Goal: Information Seeking & Learning: Understand process/instructions

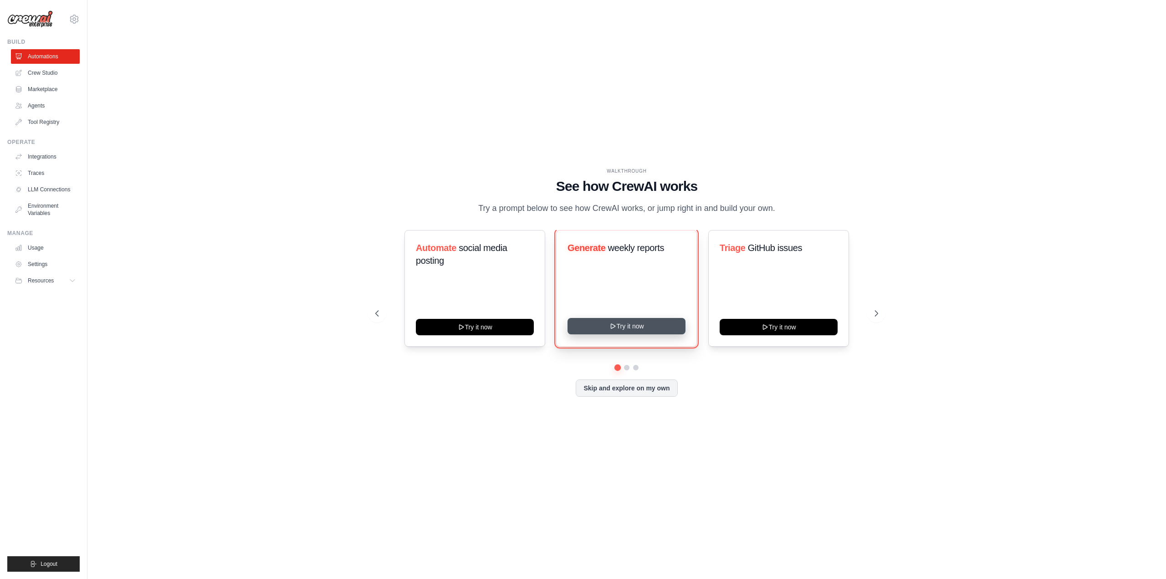
click at [621, 330] on button "Try it now" at bounding box center [627, 326] width 118 height 16
click at [43, 76] on link "Crew Studio" at bounding box center [46, 73] width 69 height 15
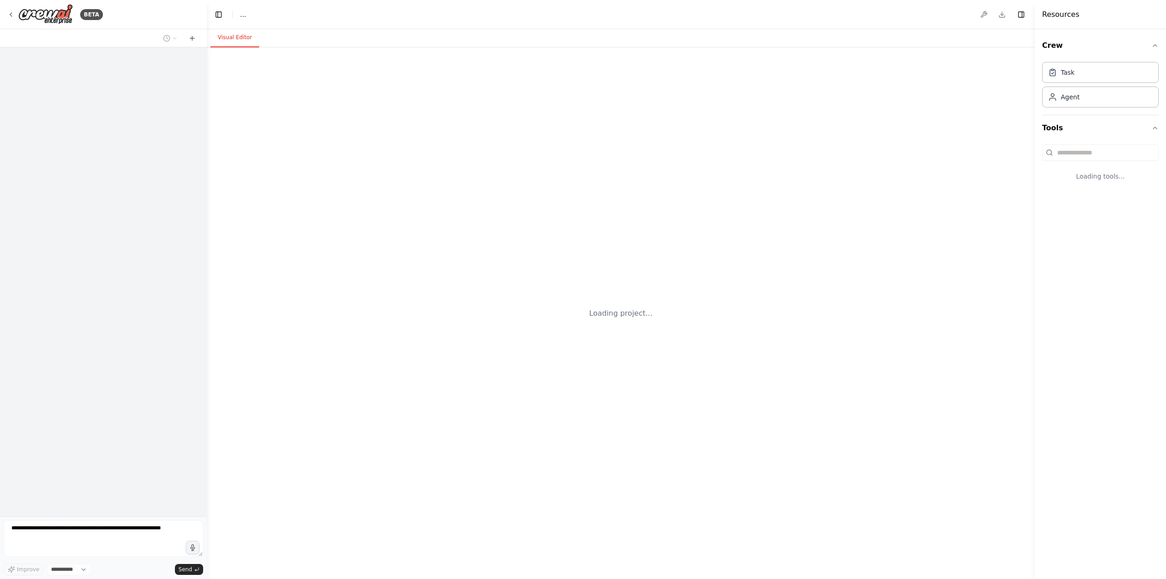
select select "****"
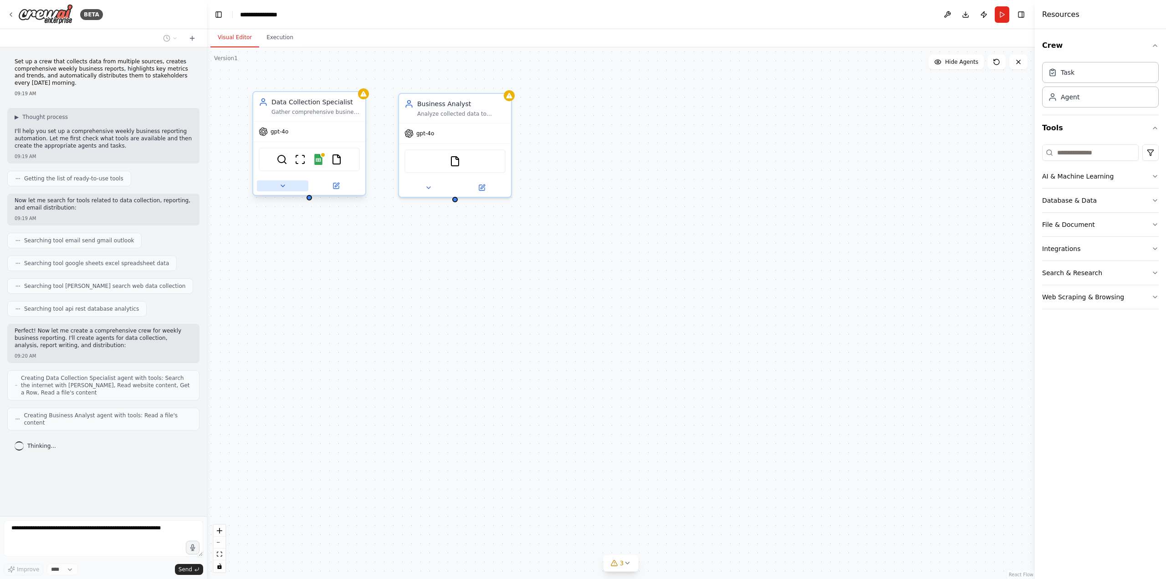
click at [289, 187] on button at bounding box center [282, 185] width 51 height 11
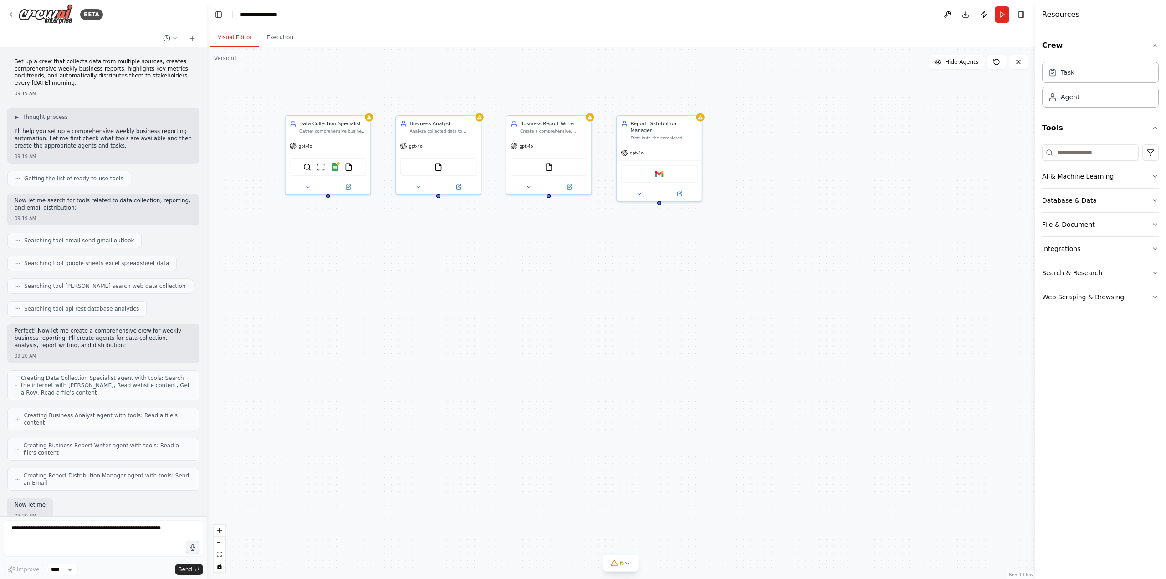
scroll to position [49, 0]
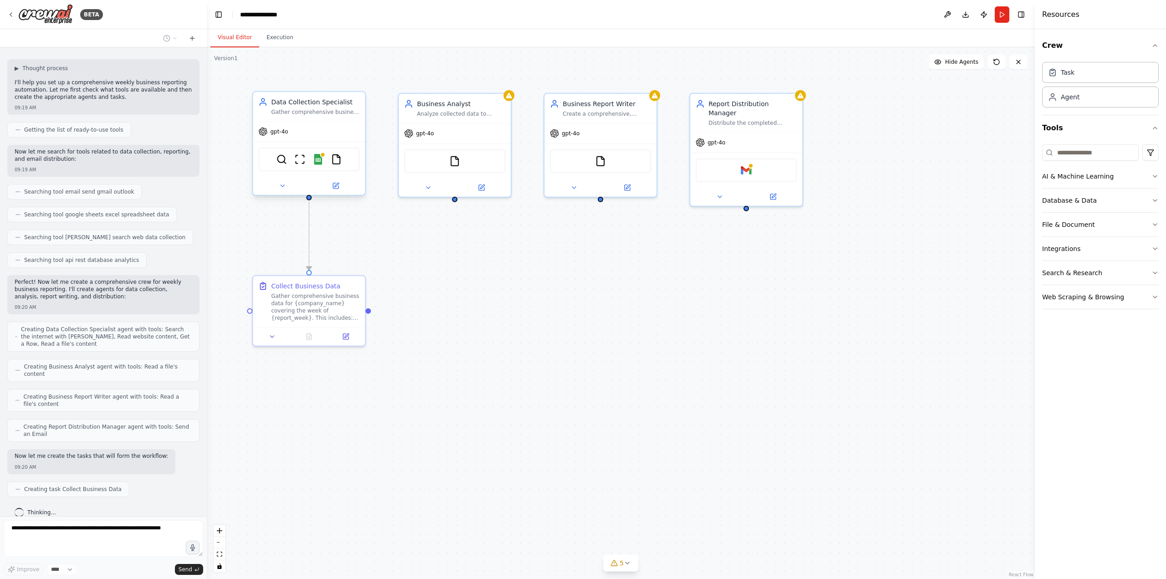
click at [346, 163] on div "SerperDevTool ScrapeWebsiteTool Google Sheets FileReadTool" at bounding box center [308, 160] width 101 height 24
click at [338, 96] on div "Data Collection Specialist Gather comprehensive business data from multiple sou…" at bounding box center [309, 106] width 112 height 29
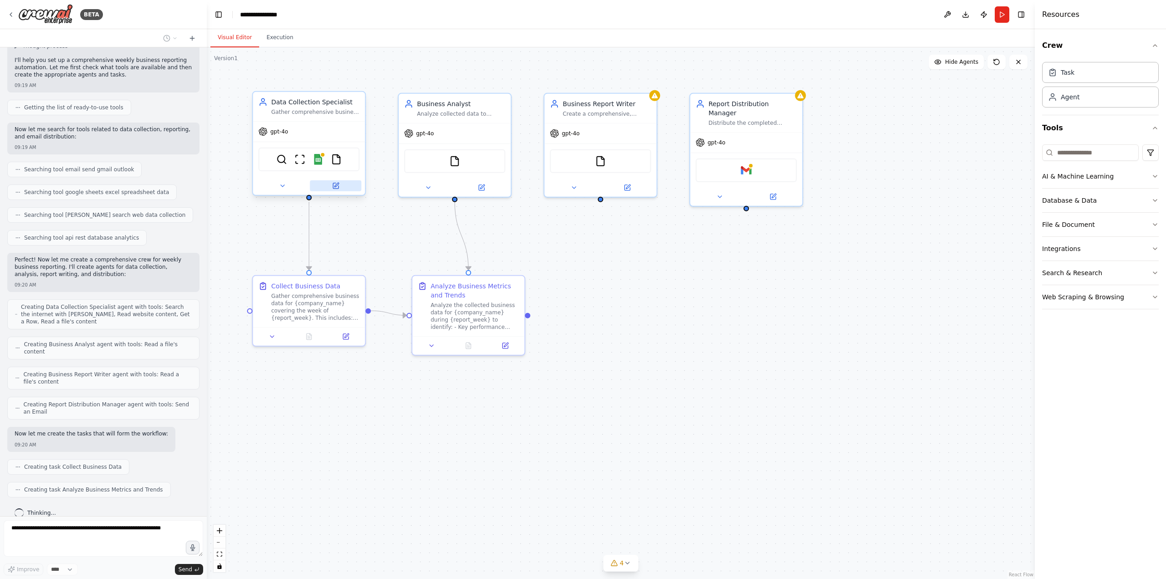
click at [336, 186] on icon at bounding box center [336, 185] width 4 height 4
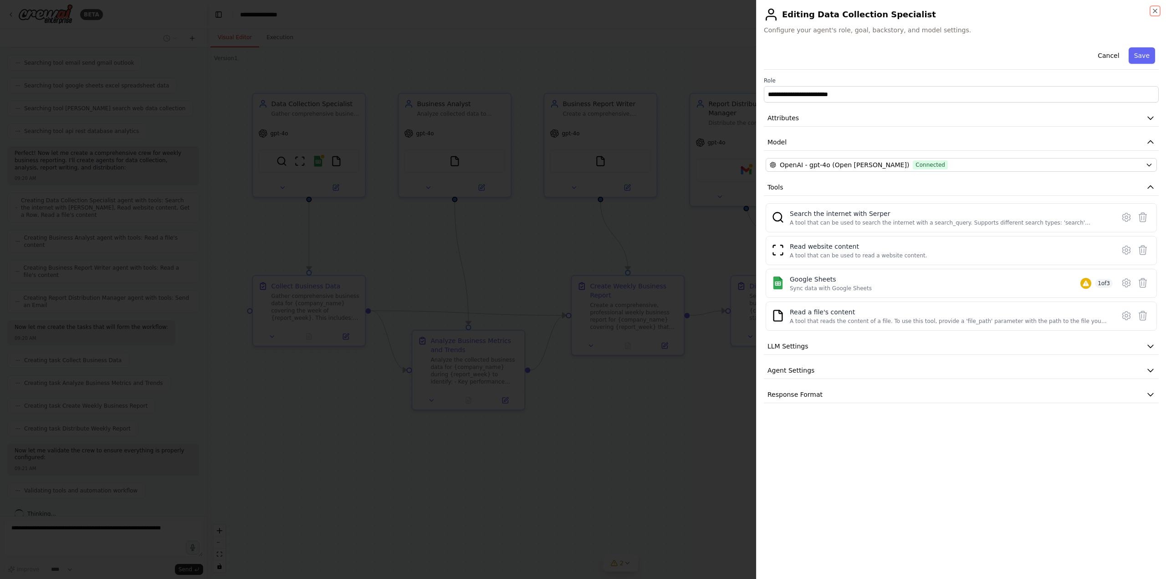
scroll to position [232, 0]
click at [1156, 11] on icon "button" at bounding box center [1155, 10] width 7 height 7
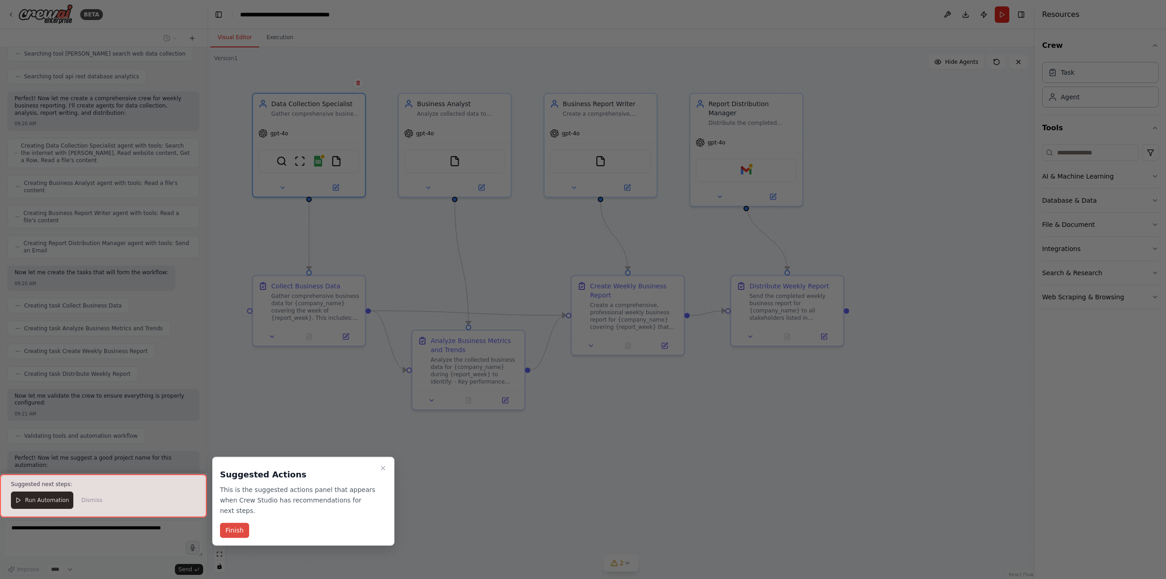
click at [231, 523] on button "Finish" at bounding box center [234, 530] width 29 height 15
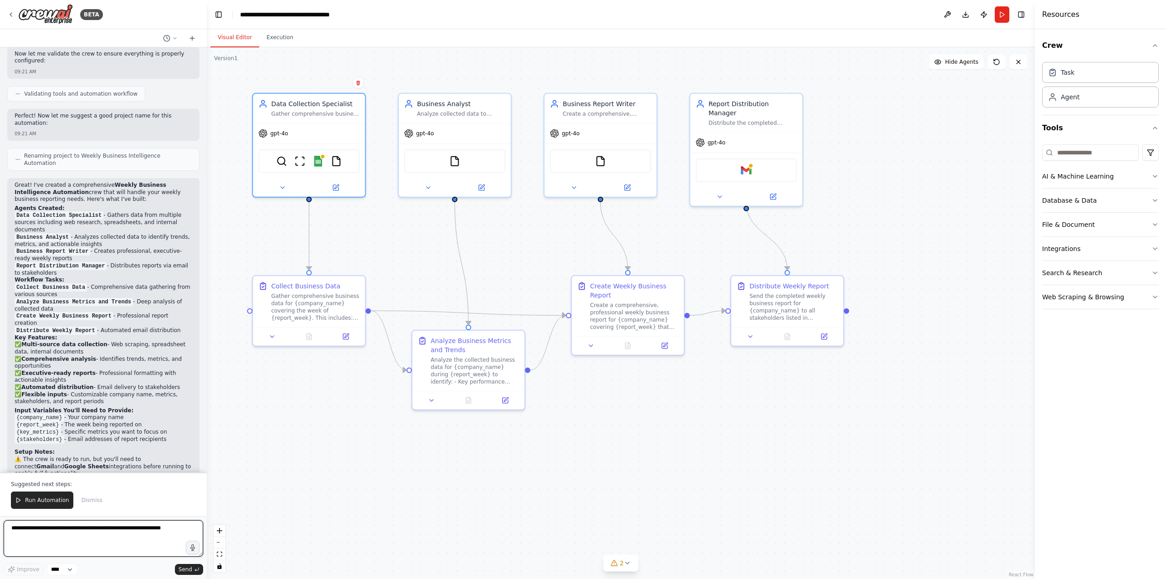
scroll to position [582, 0]
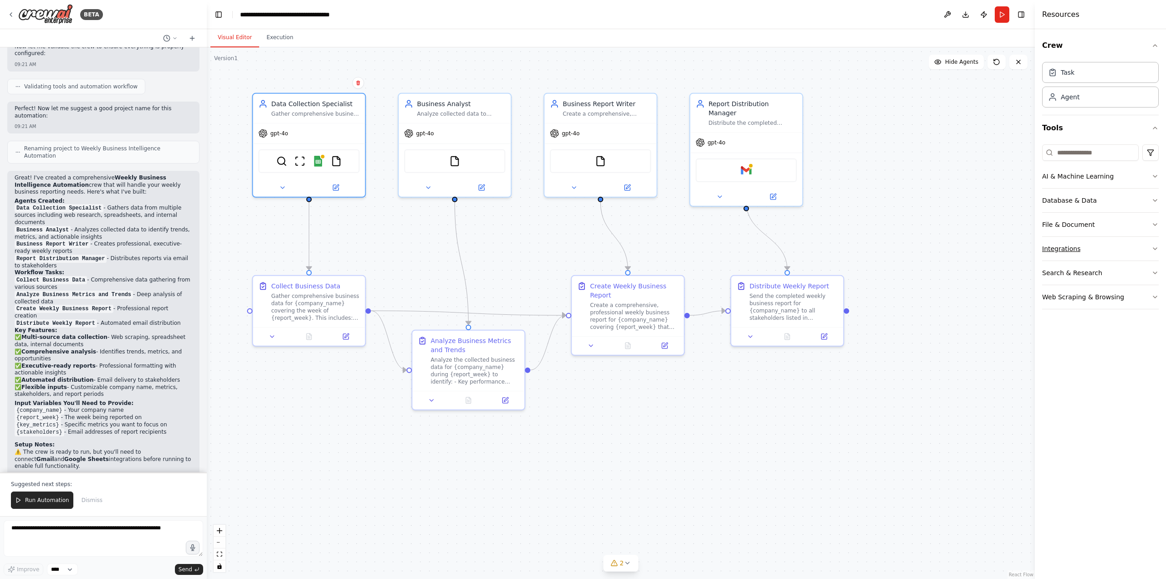
click at [1156, 250] on icon "button" at bounding box center [1155, 248] width 7 height 7
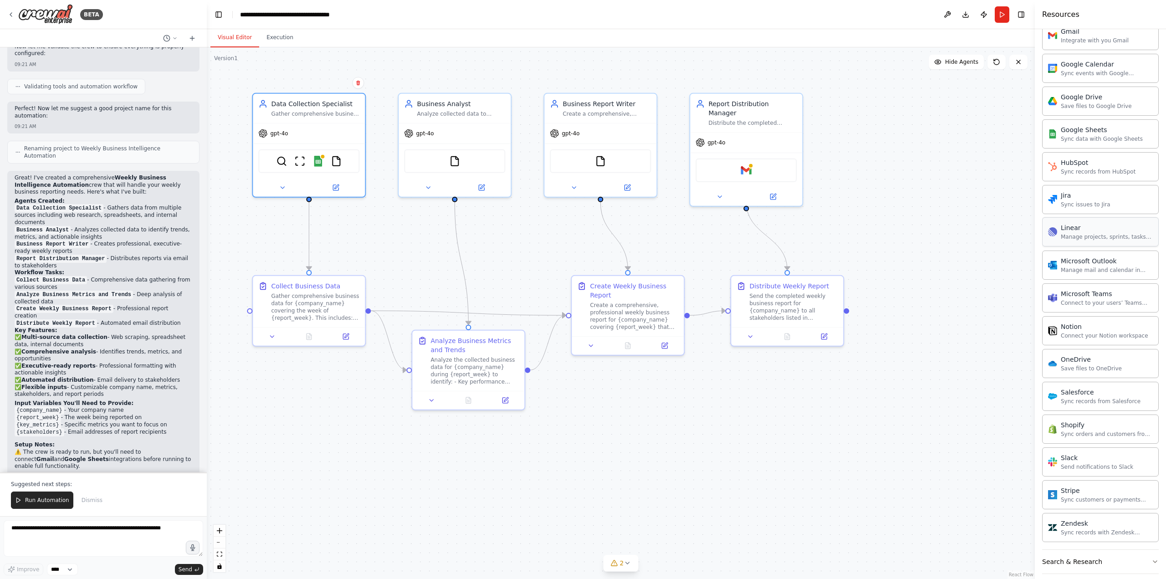
scroll to position [410, 0]
click at [1108, 263] on div "Manage mail and calendar in Outlook" at bounding box center [1107, 266] width 92 height 7
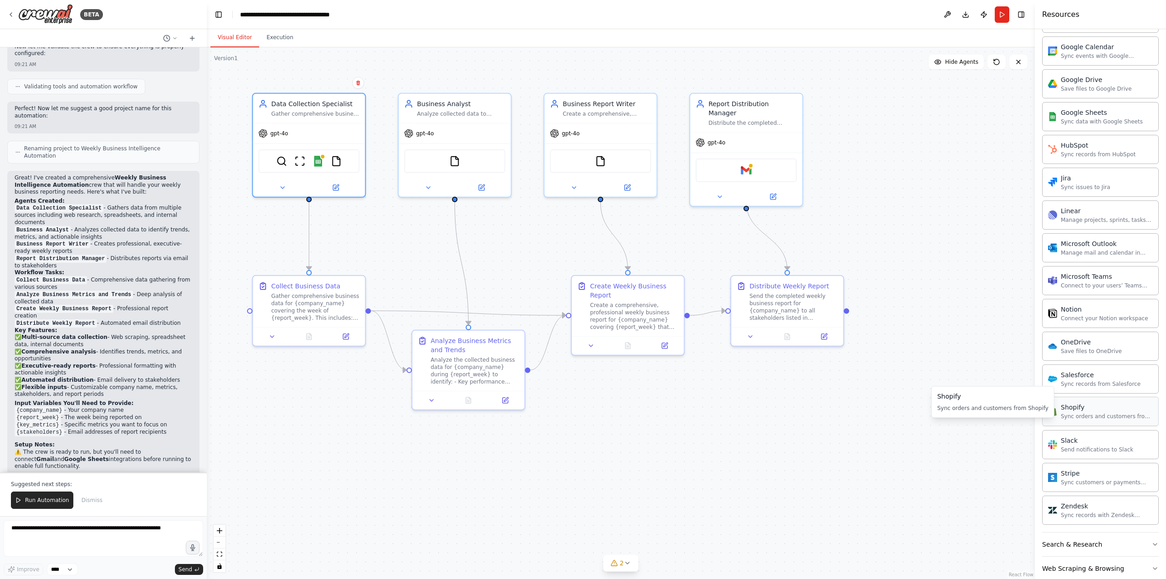
scroll to position [433, 0]
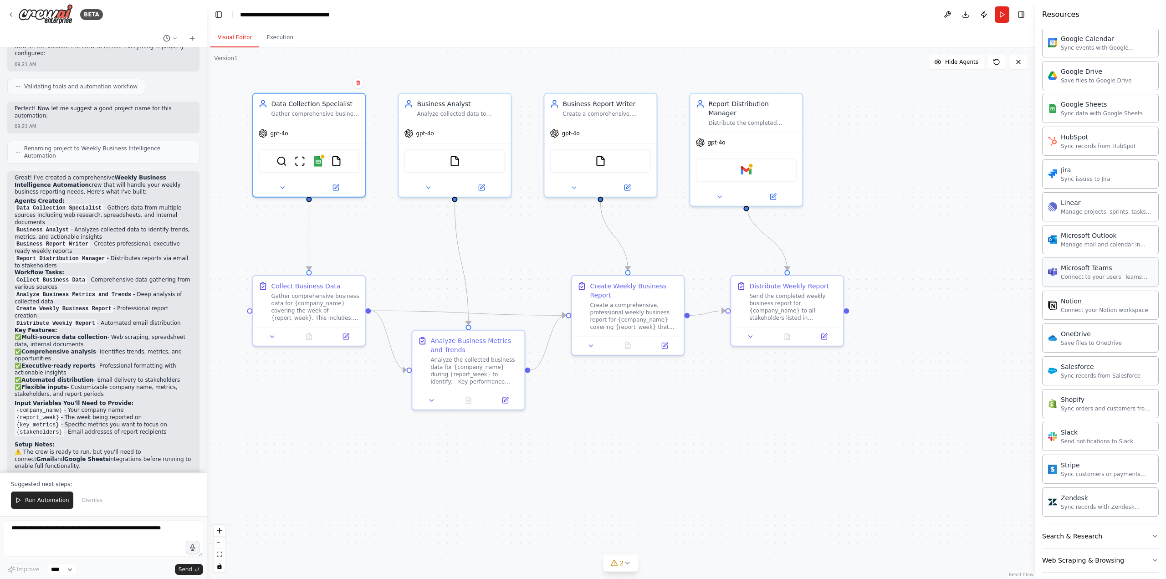
click at [1105, 274] on div "Connect to your users’ Teams workspaces" at bounding box center [1107, 276] width 92 height 7
click at [14, 15] on icon at bounding box center [10, 14] width 7 height 7
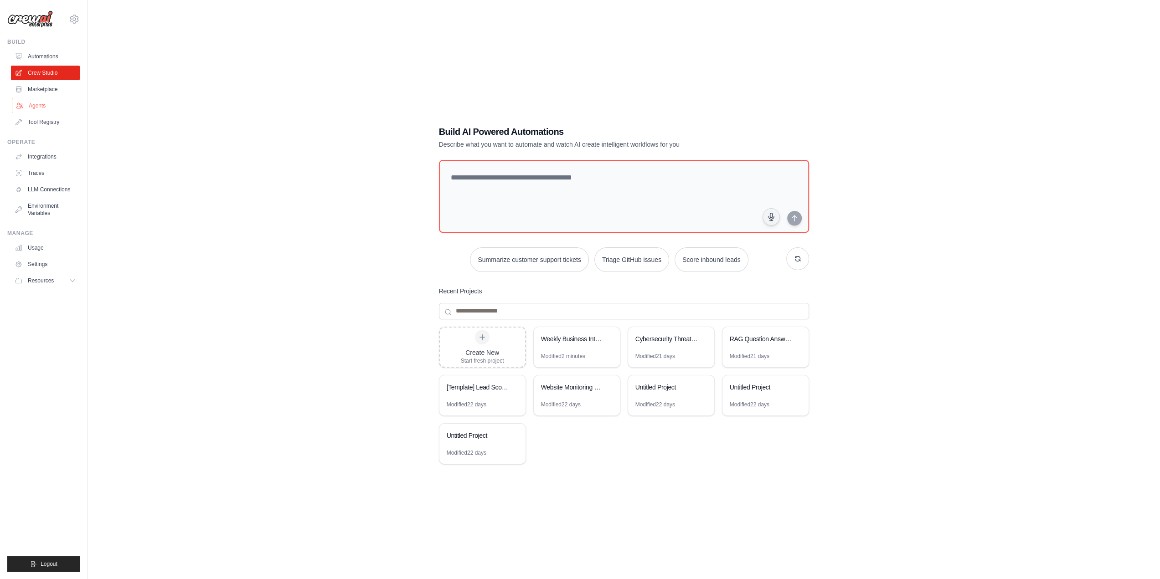
click at [42, 101] on link "Agents" at bounding box center [46, 105] width 69 height 15
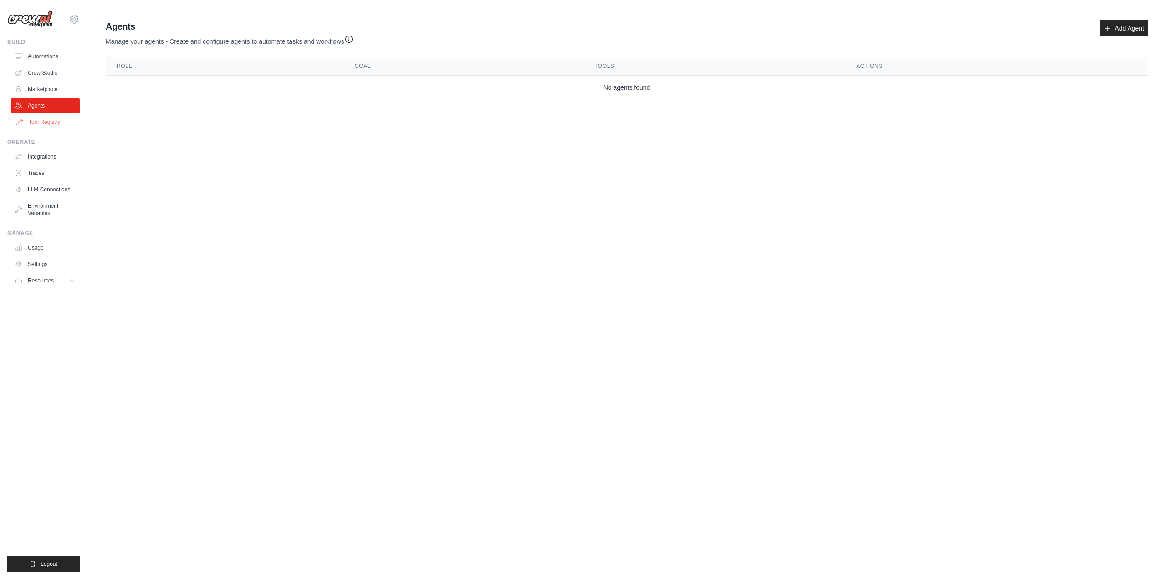
click at [39, 119] on link "Tool Registry" at bounding box center [46, 122] width 69 height 15
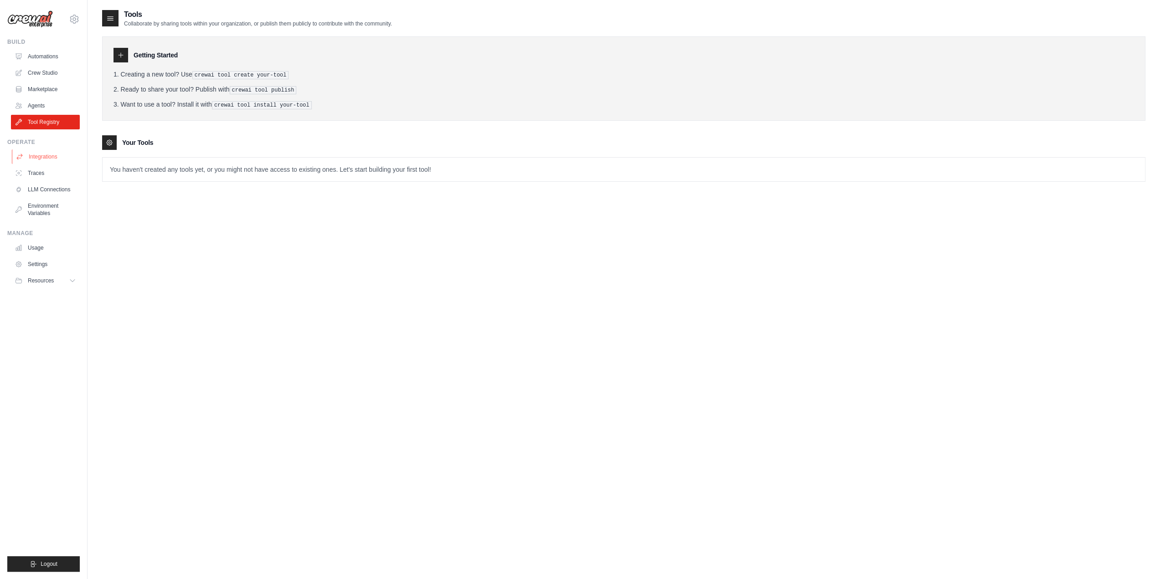
click at [43, 155] on link "Integrations" at bounding box center [46, 156] width 69 height 15
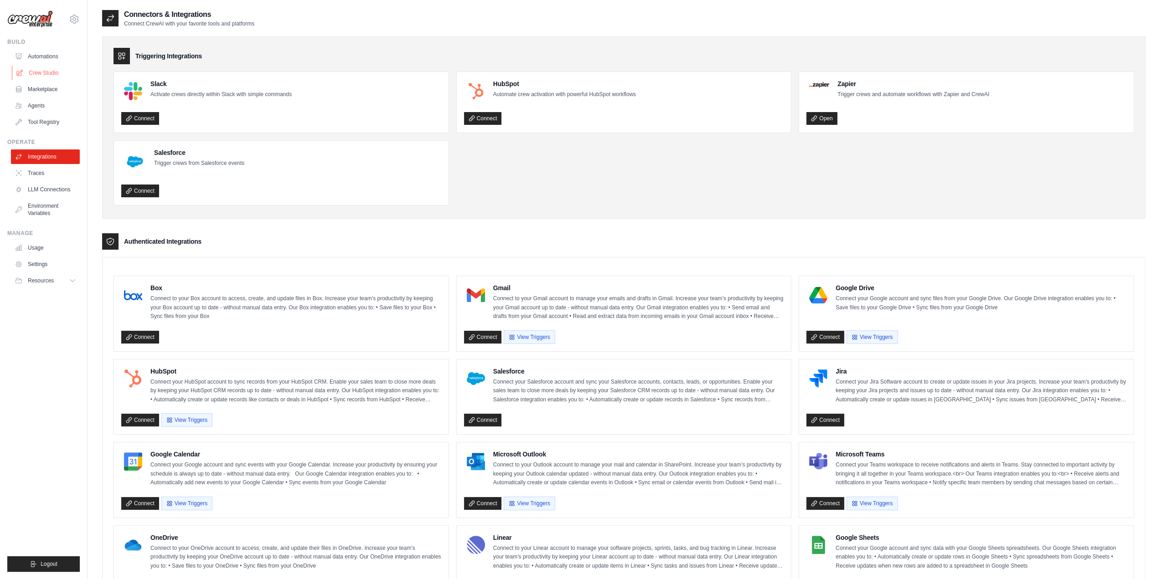
click at [47, 70] on link "Crew Studio" at bounding box center [46, 73] width 69 height 15
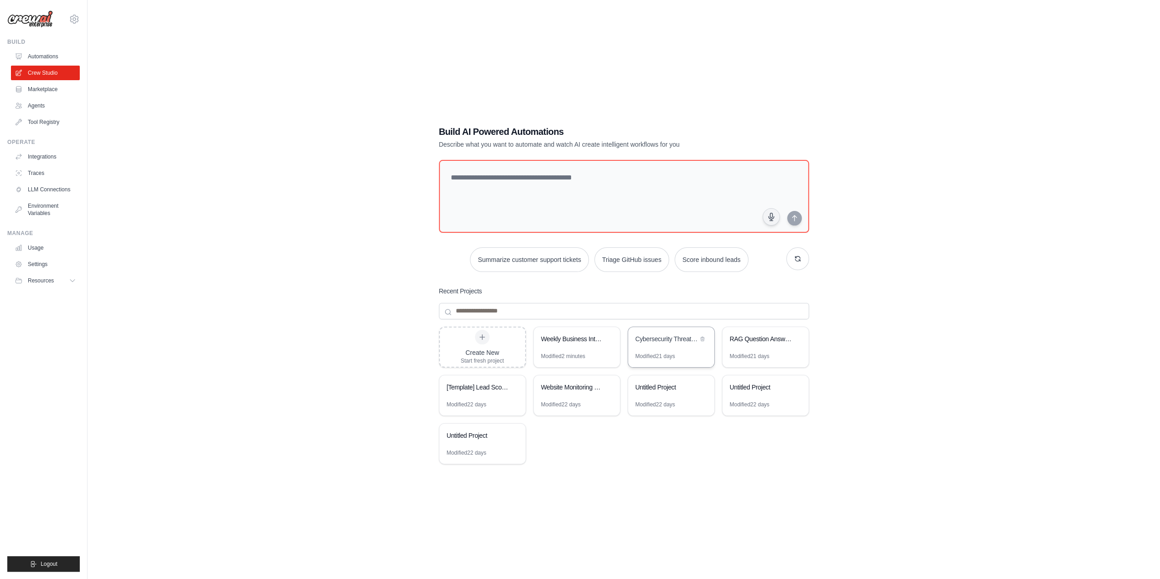
click at [662, 341] on div "Cybersecurity Threat Intelligence Analyzer" at bounding box center [666, 338] width 62 height 9
click at [56, 151] on link "Integrations" at bounding box center [46, 156] width 69 height 15
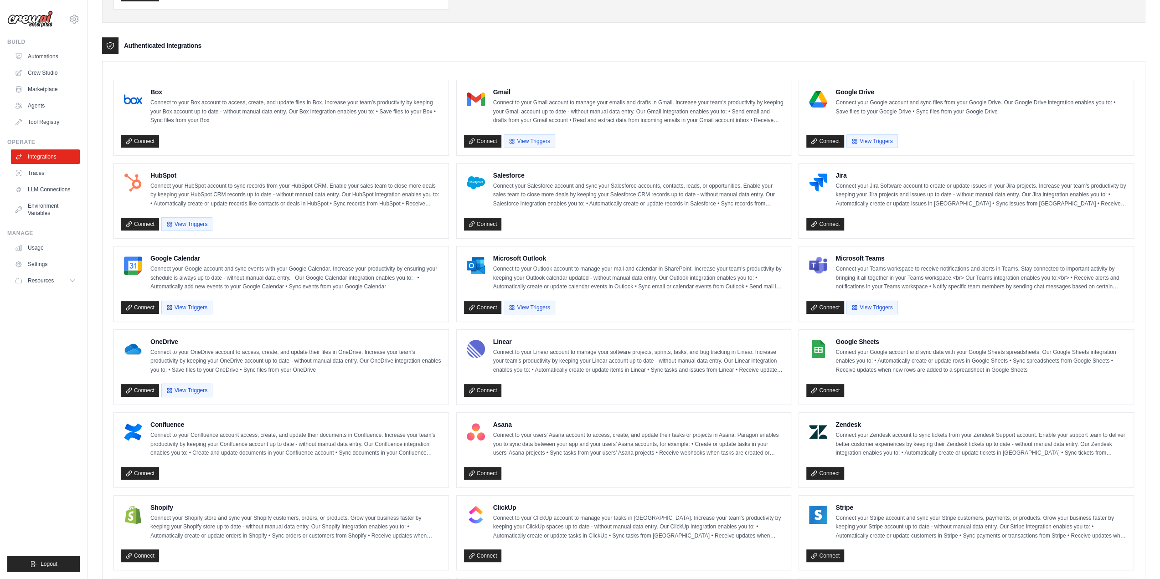
scroll to position [150, 0]
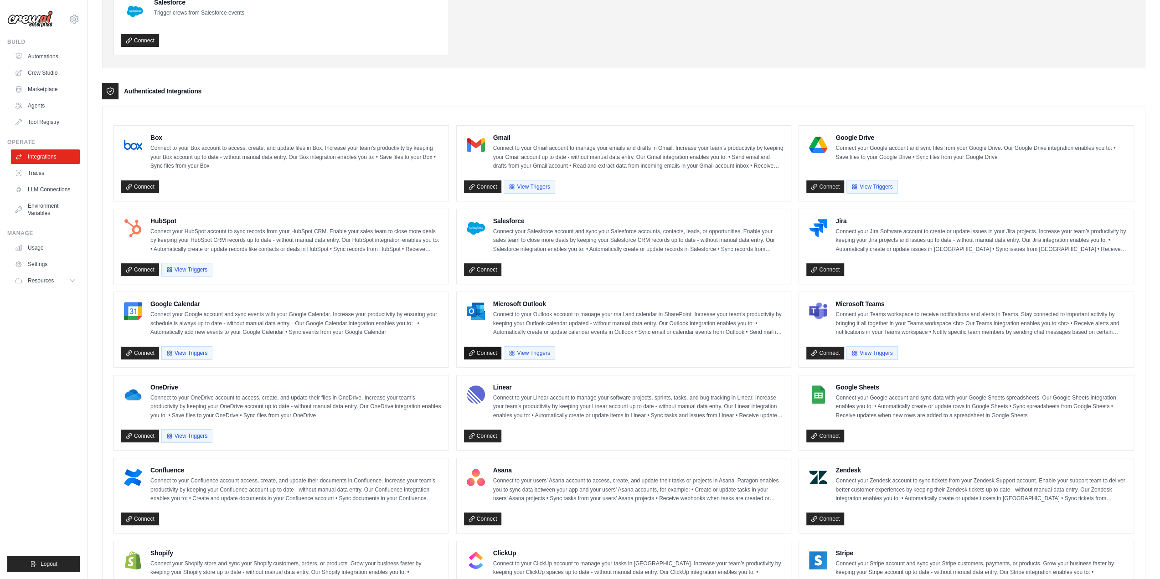
click at [480, 353] on link "Connect" at bounding box center [483, 353] width 38 height 13
click at [486, 349] on link "Connect" at bounding box center [483, 353] width 38 height 13
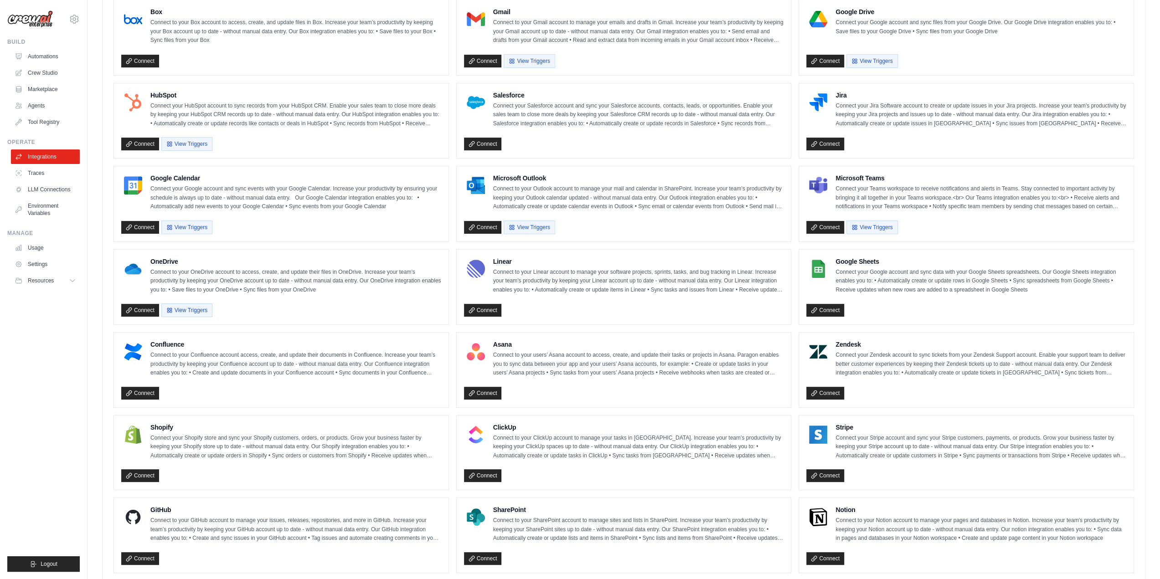
scroll to position [196, 0]
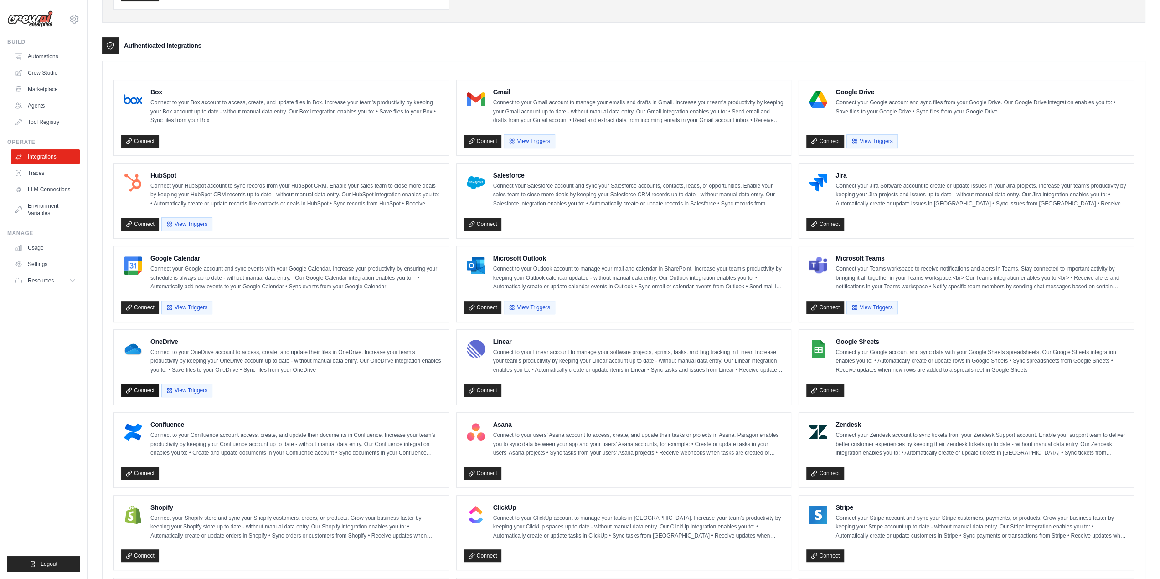
click at [149, 384] on link "Connect" at bounding box center [140, 390] width 38 height 13
click at [487, 308] on link "Connect" at bounding box center [483, 307] width 38 height 13
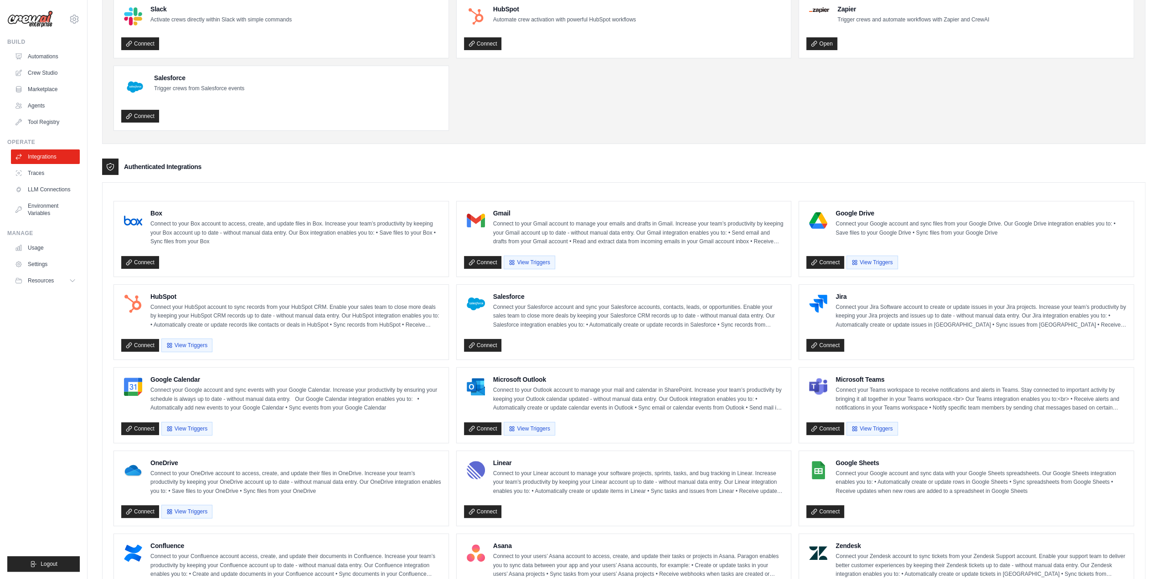
scroll to position [182, 0]
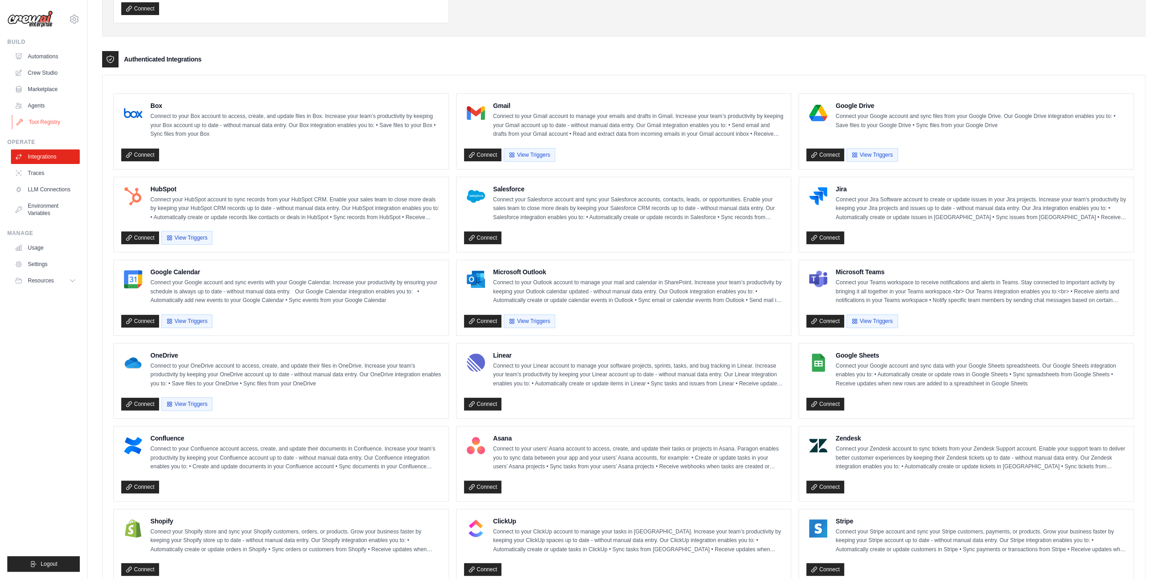
click at [42, 123] on link "Tool Registry" at bounding box center [46, 122] width 69 height 15
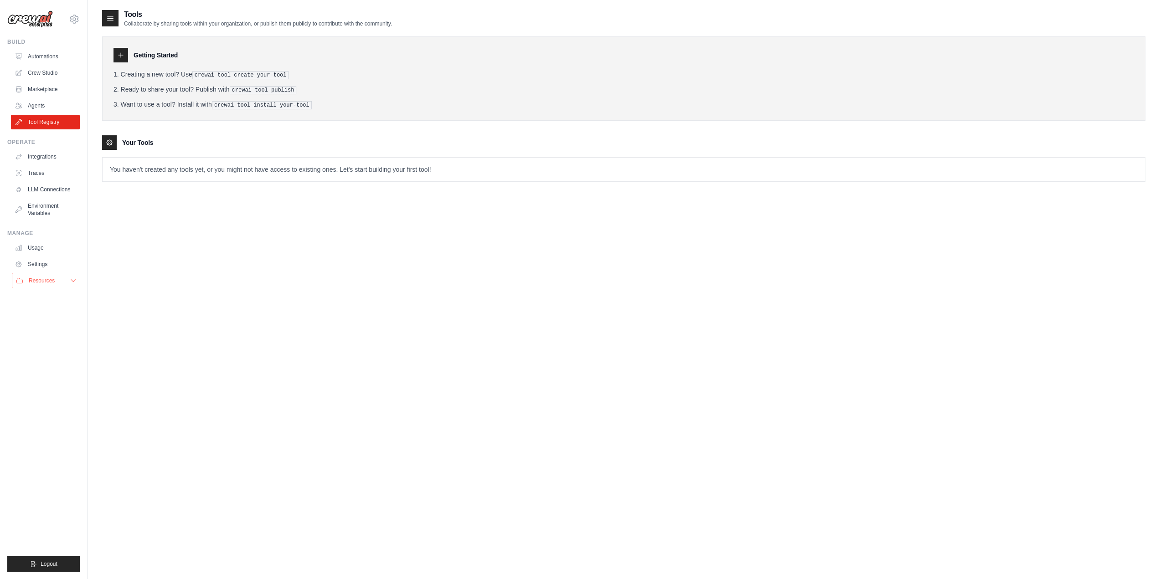
click at [67, 281] on button "Resources" at bounding box center [46, 280] width 69 height 15
click at [56, 294] on span "Documentation" at bounding box center [50, 296] width 37 height 7
click at [42, 340] on span "Video Tutorials" at bounding box center [50, 339] width 36 height 7
drag, startPoint x: 195, startPoint y: 75, endPoint x: 320, endPoint y: 75, distance: 124.8
click at [320, 75] on li "Creating a new tool? Use crewai tool create your-tool" at bounding box center [623, 75] width 1020 height 10
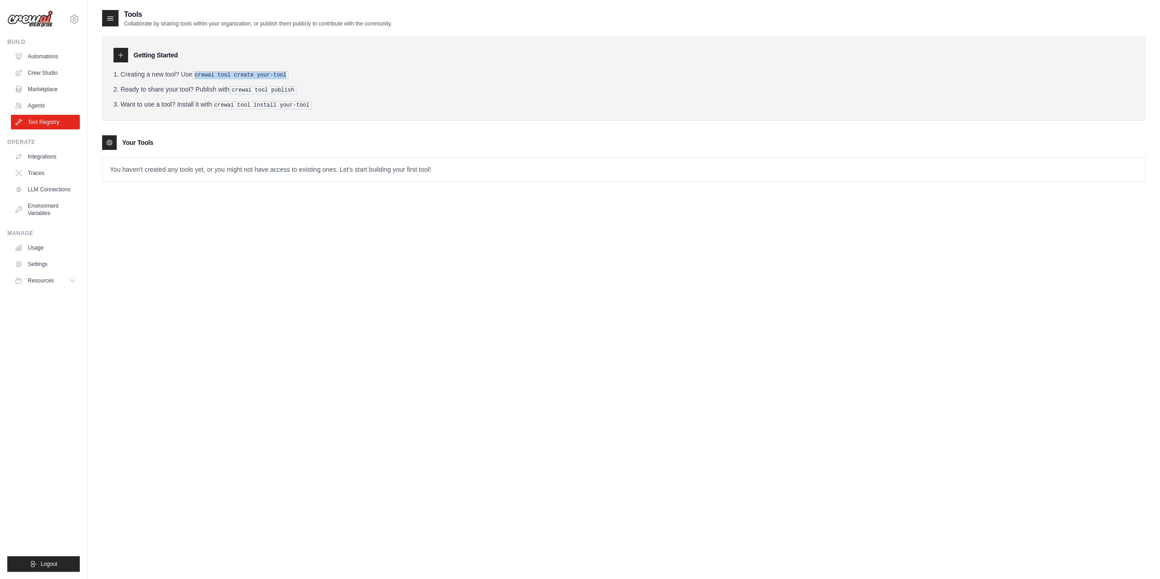
copy pre "crewai tool create your-tool"
click at [225, 72] on pre "crewai tool create your-tool" at bounding box center [240, 75] width 97 height 8
drag, startPoint x: 280, startPoint y: 74, endPoint x: 193, endPoint y: 78, distance: 86.7
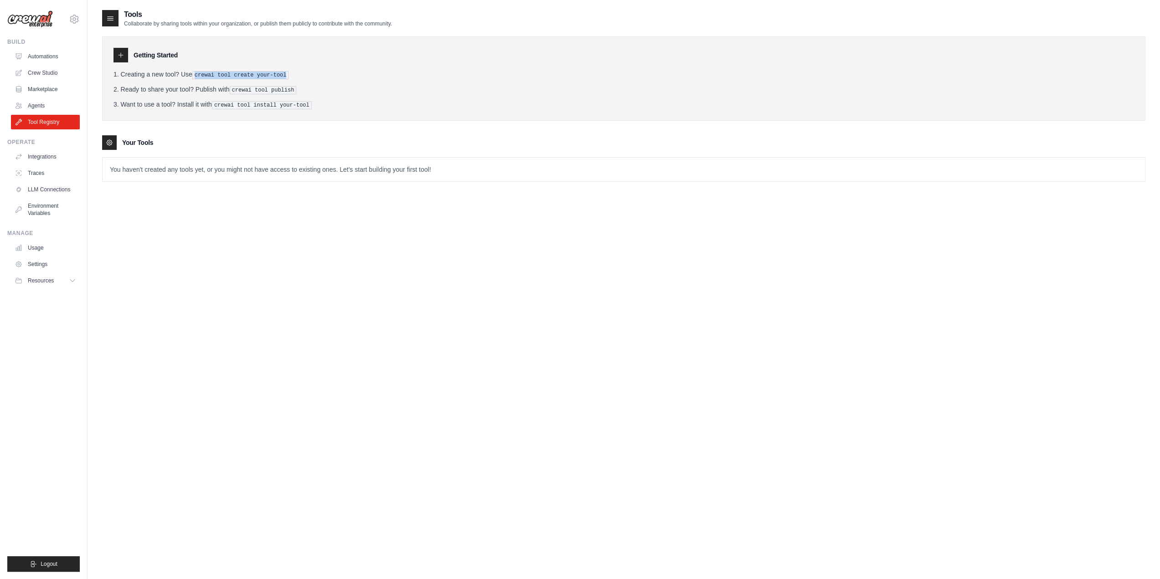
click at [193, 78] on li "Creating a new tool? Use crewai tool create your-tool" at bounding box center [623, 75] width 1020 height 10
copy pre "crewai tool create your-tool"
click at [37, 266] on link "Settings" at bounding box center [46, 264] width 69 height 15
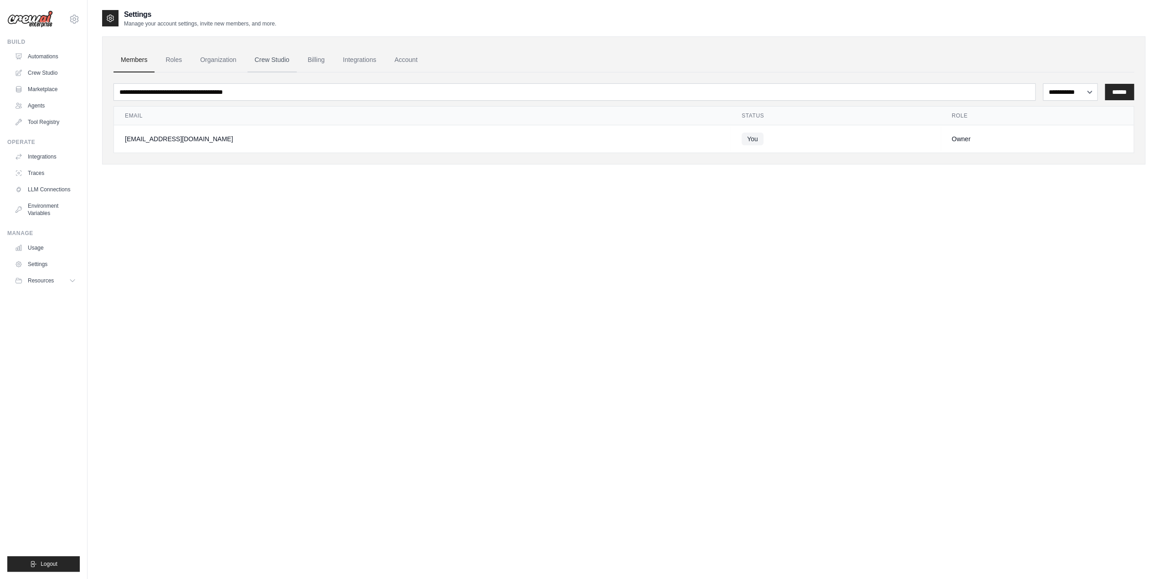
click at [255, 63] on link "Crew Studio" at bounding box center [271, 60] width 49 height 25
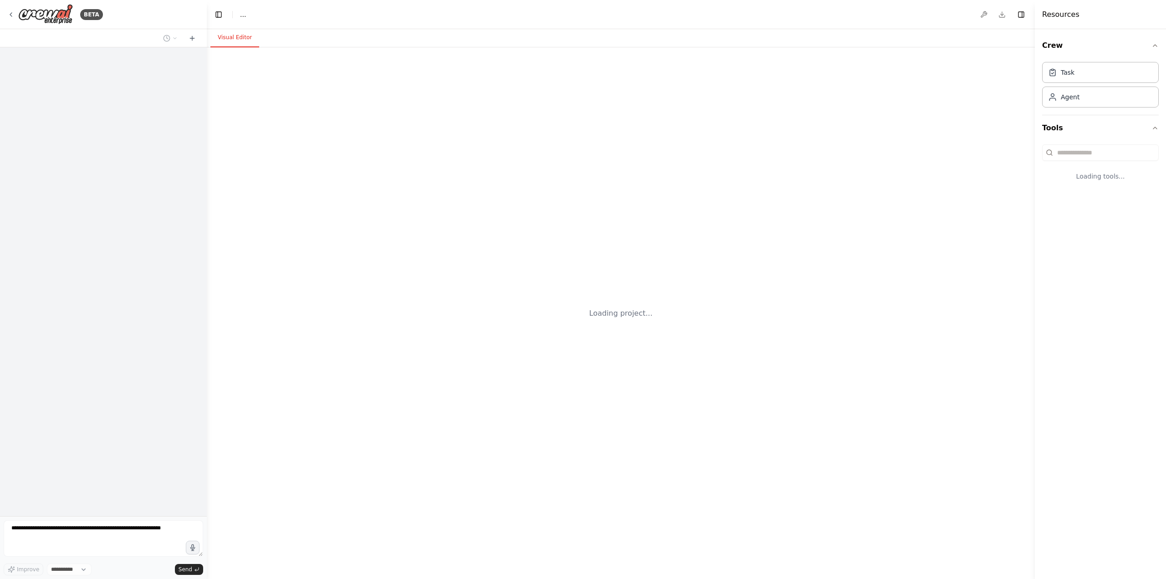
select select "****"
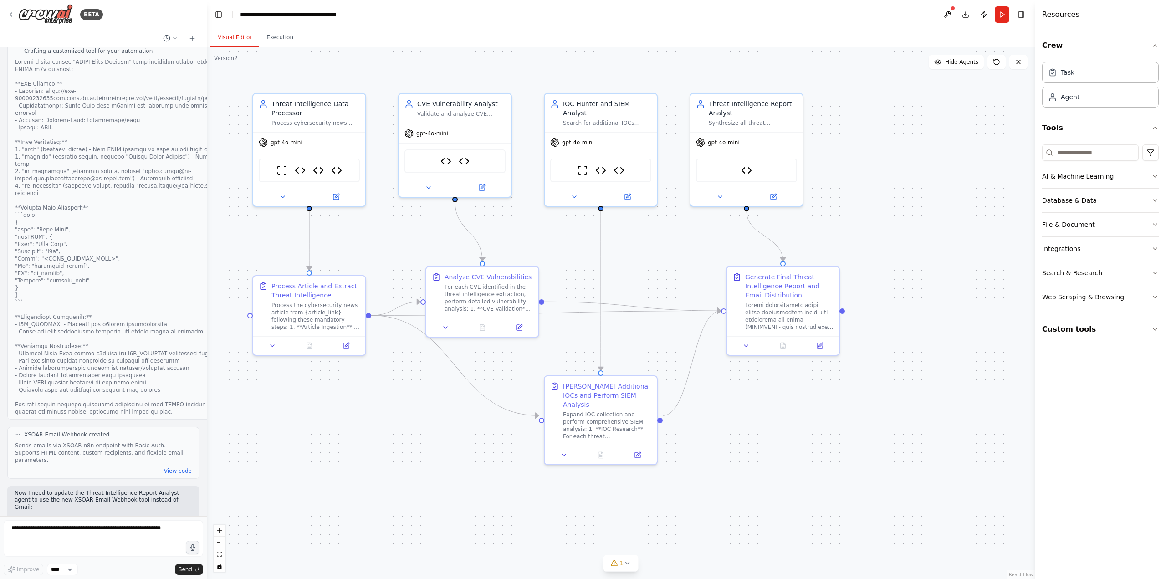
scroll to position [7429, 0]
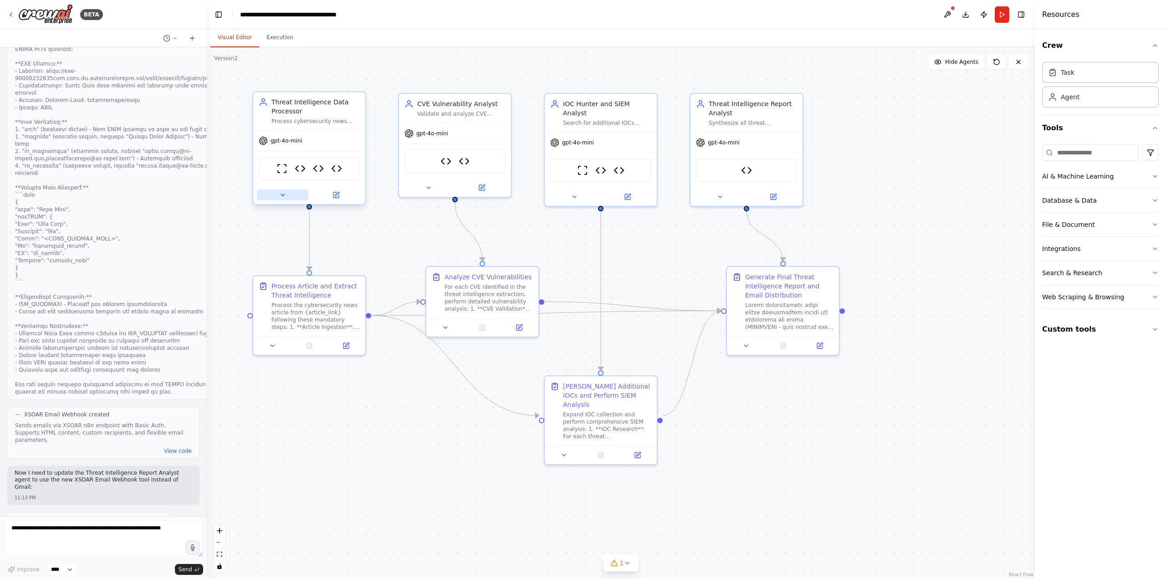
click at [282, 194] on icon at bounding box center [283, 195] width 4 height 2
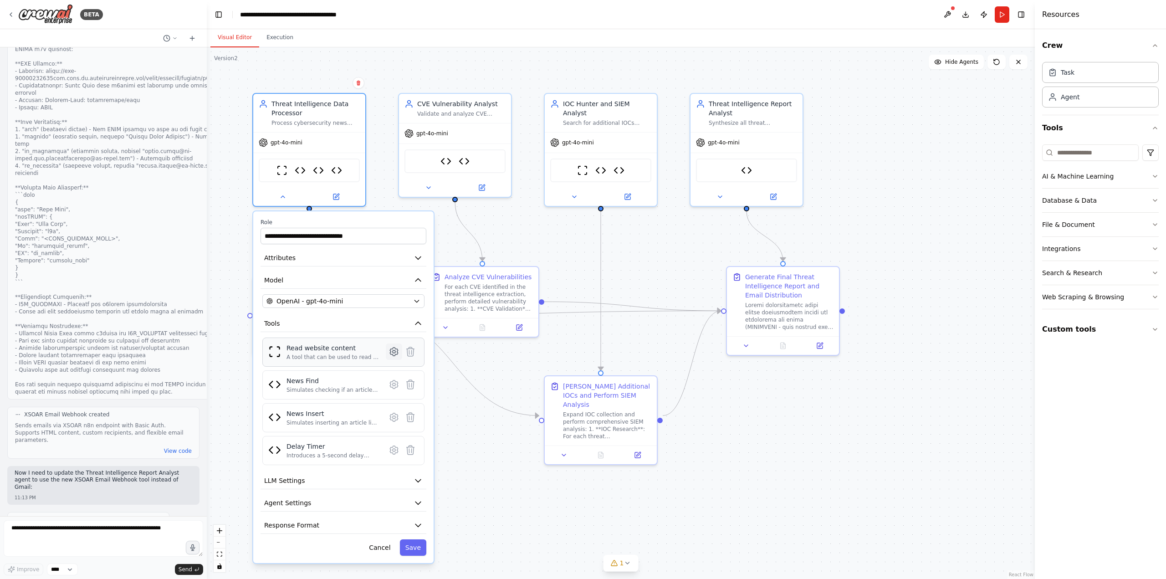
click at [394, 351] on icon at bounding box center [394, 351] width 3 height 3
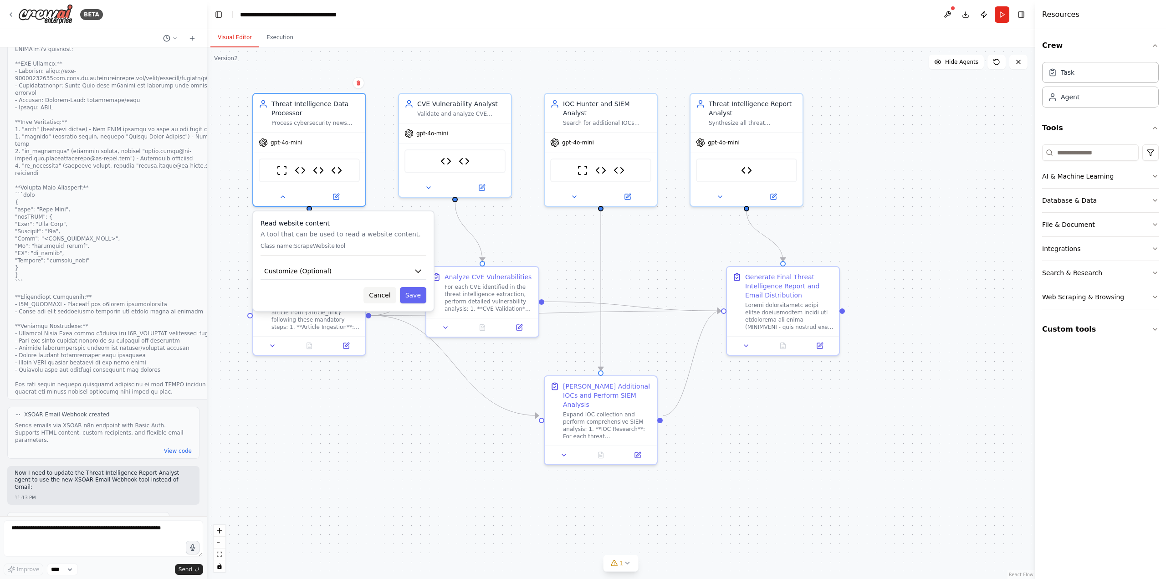
click at [381, 297] on button "Cancel" at bounding box center [380, 295] width 32 height 16
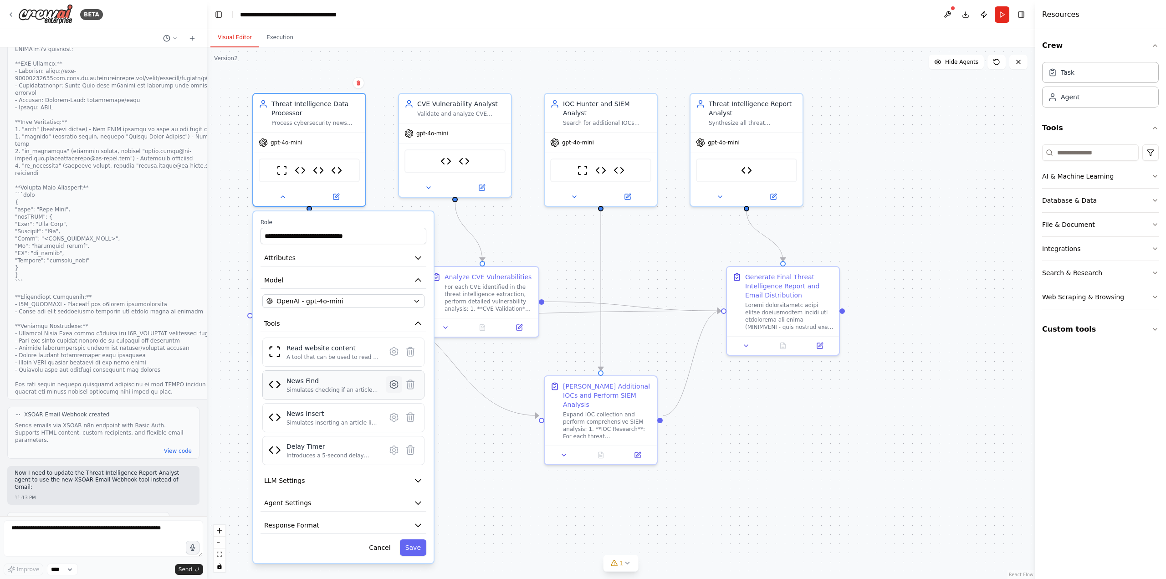
click at [395, 385] on icon at bounding box center [394, 384] width 8 height 8
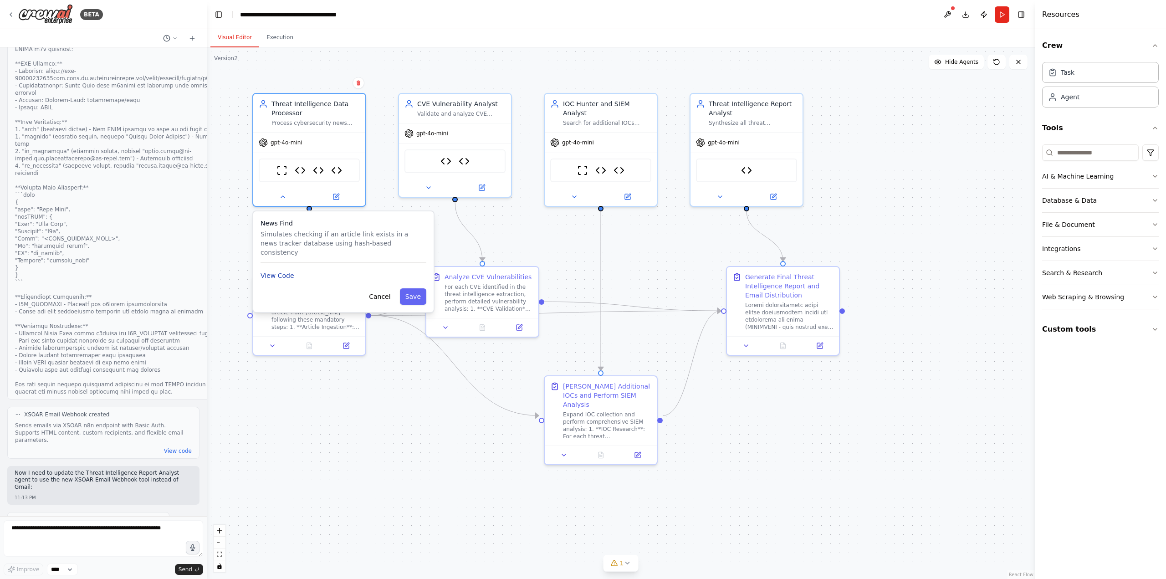
click at [277, 271] on button "View Code" at bounding box center [278, 275] width 34 height 9
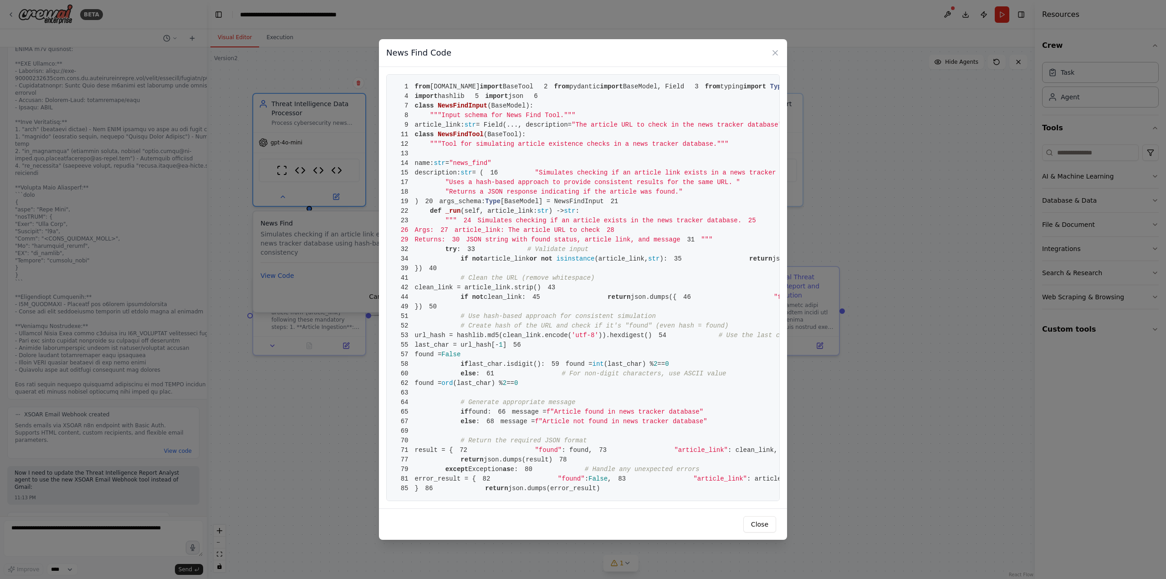
scroll to position [397, 0]
click at [503, 380] on span "(last_char) %" at bounding box center [478, 383] width 50 height 7
click at [552, 248] on pre "1 from crewai.tools import BaseTool 2 from pydantic import BaseModel, Field 3 f…" at bounding box center [583, 287] width 394 height 427
click at [594, 370] on span "# For non-digit characters, use ASCII value" at bounding box center [644, 373] width 164 height 7
click at [760, 533] on button "Close" at bounding box center [760, 524] width 33 height 16
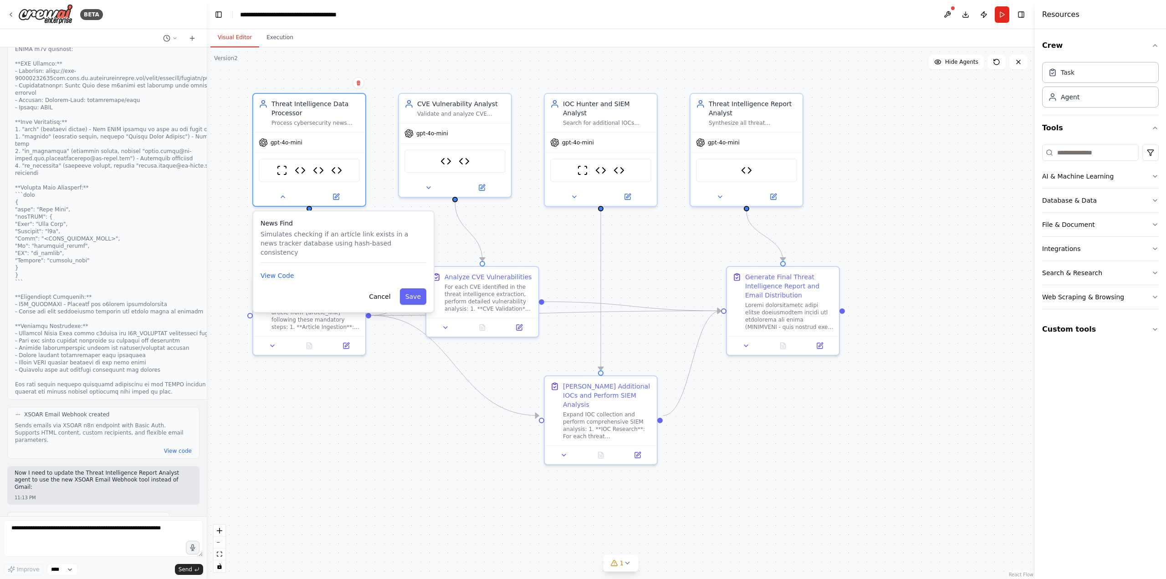
click at [514, 229] on div ".deletable-edge-delete-btn { width: 20px; height: 20px; border: 0px solid #ffff…" at bounding box center [621, 313] width 828 height 532
click at [376, 292] on button "Cancel" at bounding box center [380, 296] width 32 height 16
click at [384, 288] on button "Cancel" at bounding box center [380, 296] width 32 height 16
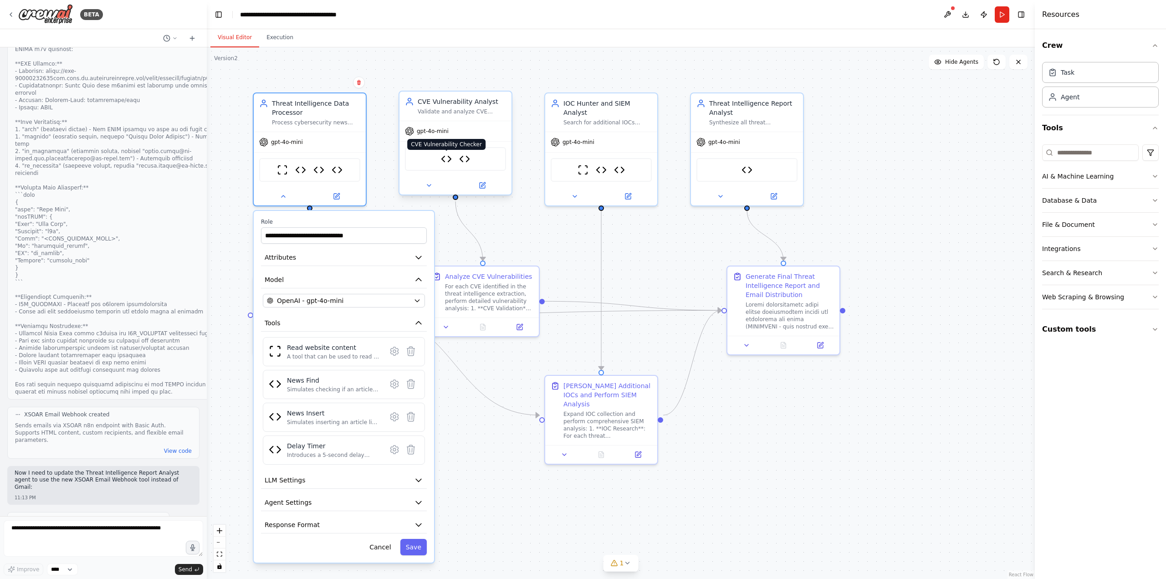
click at [448, 163] on img at bounding box center [446, 159] width 11 height 11
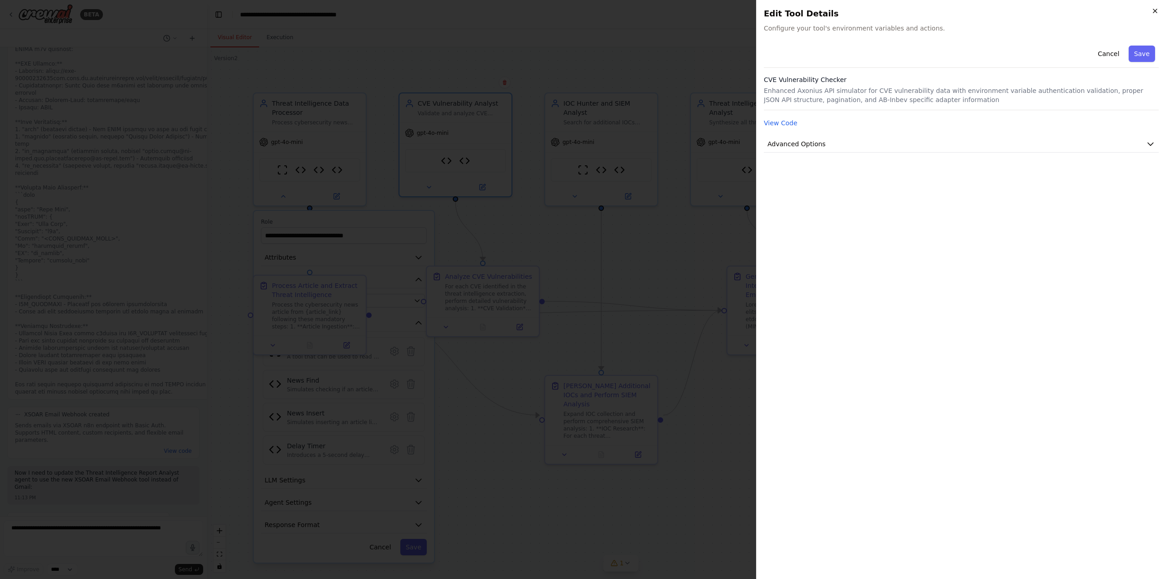
click at [1153, 13] on icon "button" at bounding box center [1155, 10] width 7 height 7
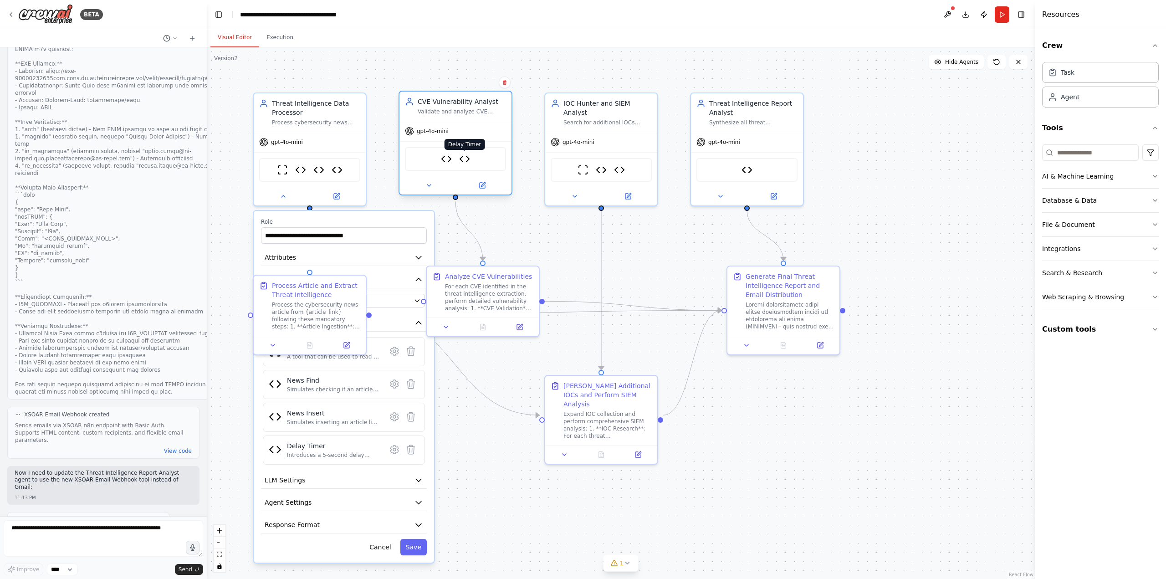
click at [469, 157] on img at bounding box center [464, 159] width 11 height 11
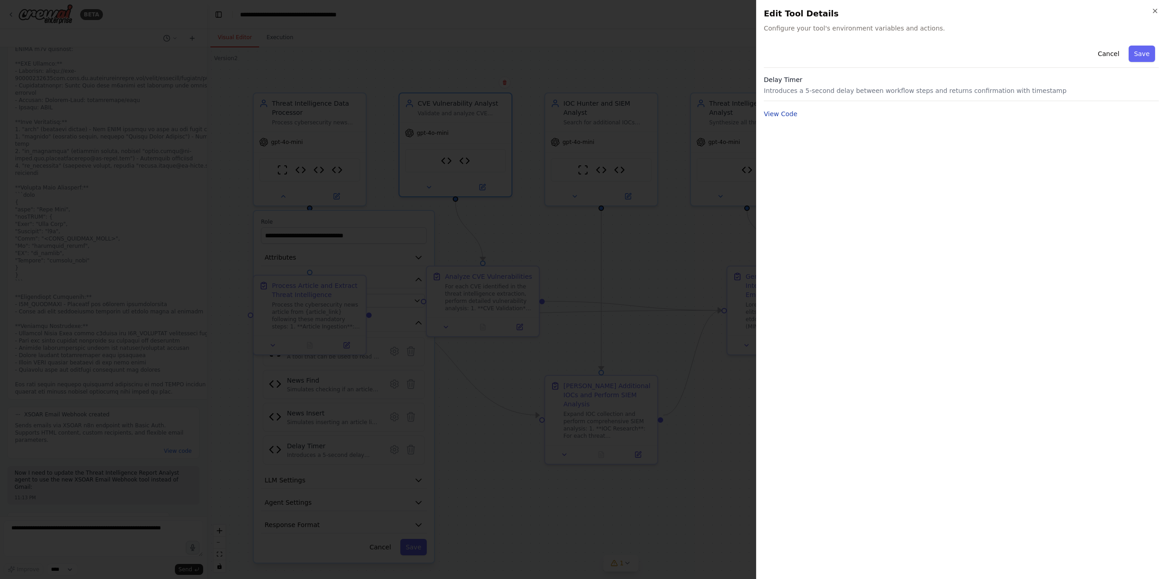
click at [782, 118] on button "View Code" at bounding box center [781, 113] width 34 height 9
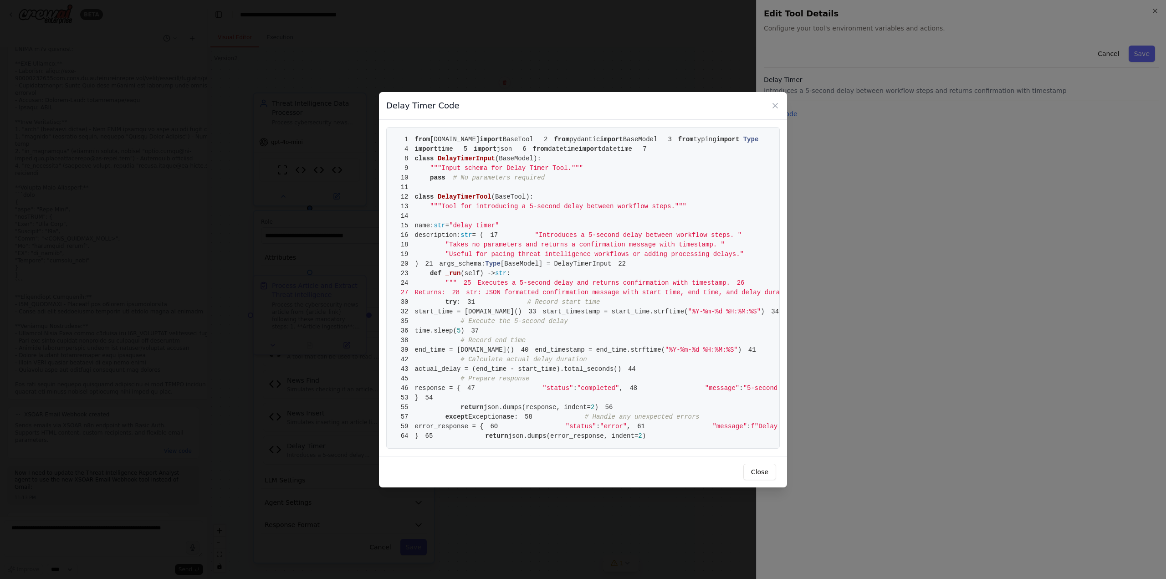
click at [561, 17] on div "Delay Timer Code 1 from crewai.tools import BaseTool 2 from pydantic import Bas…" at bounding box center [583, 289] width 1166 height 579
click at [762, 480] on button "Close" at bounding box center [760, 472] width 33 height 16
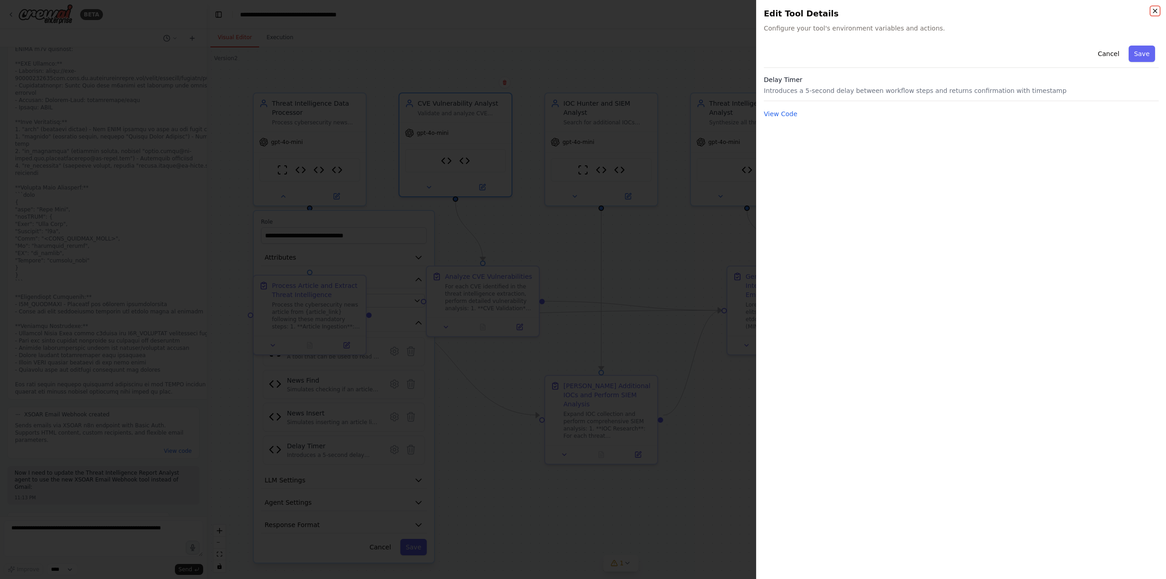
click at [1155, 10] on icon "button" at bounding box center [1155, 10] width 7 height 7
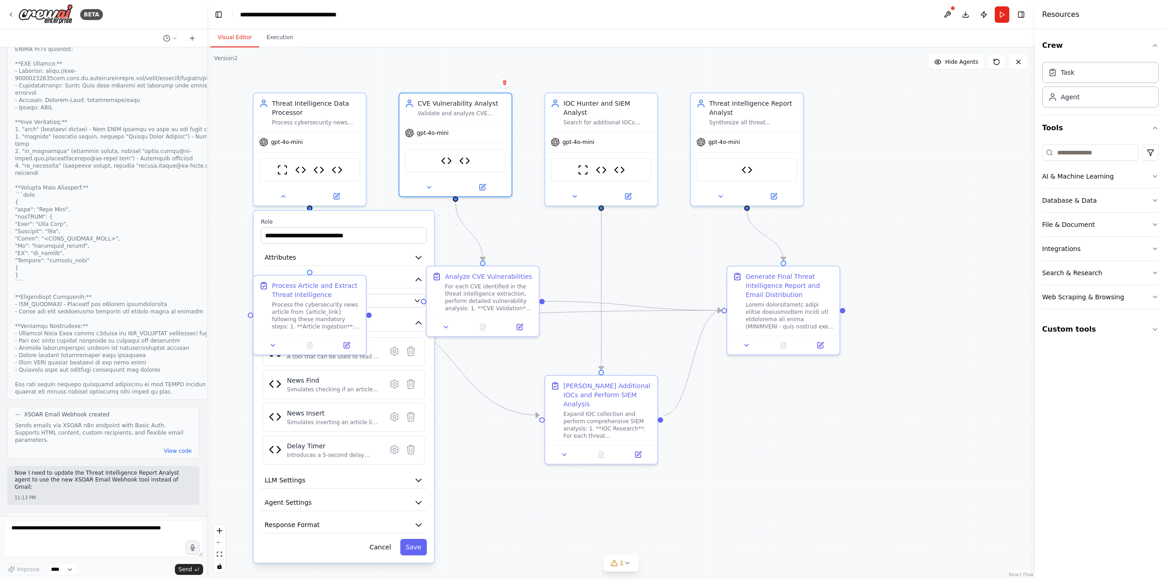
click at [561, 226] on div ".deletable-edge-delete-btn { width: 20px; height: 20px; border: 0px solid #ffff…" at bounding box center [621, 313] width 828 height 532
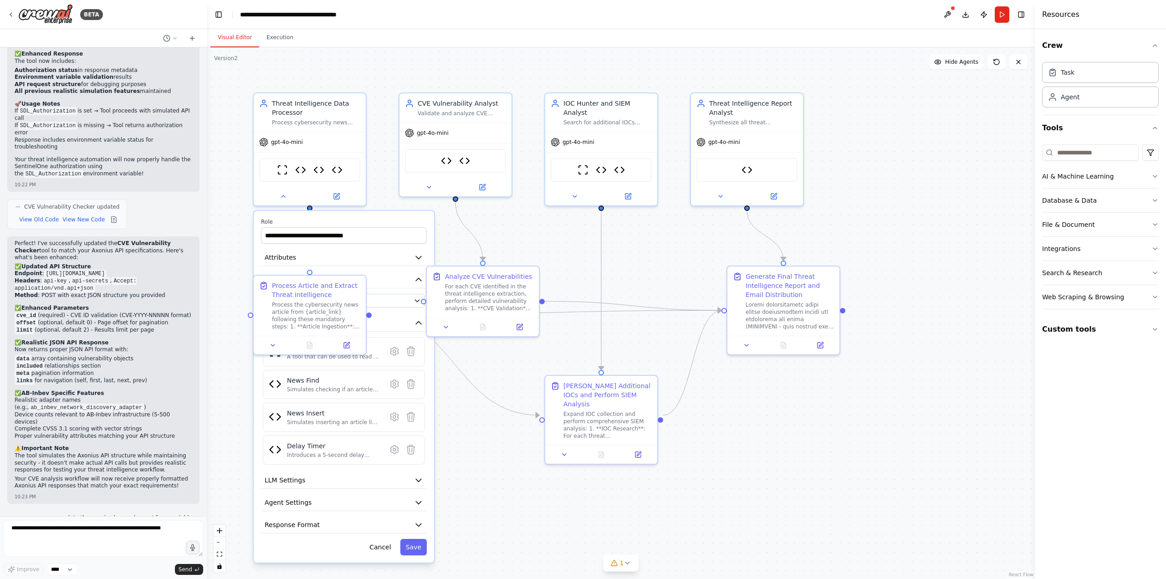
scroll to position [5288, 0]
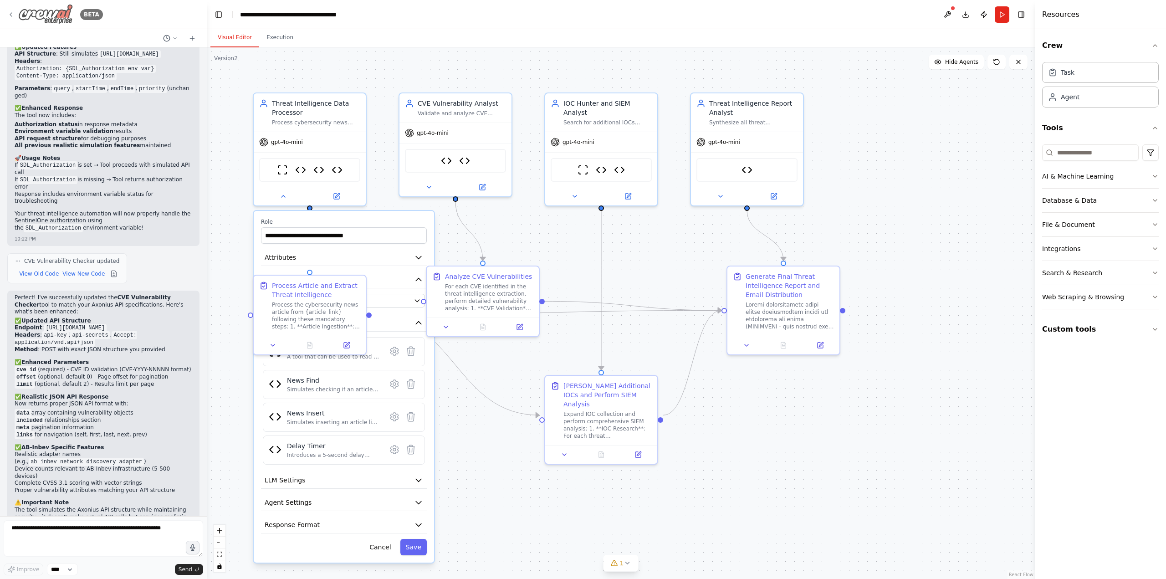
click at [13, 16] on icon at bounding box center [10, 14] width 7 height 7
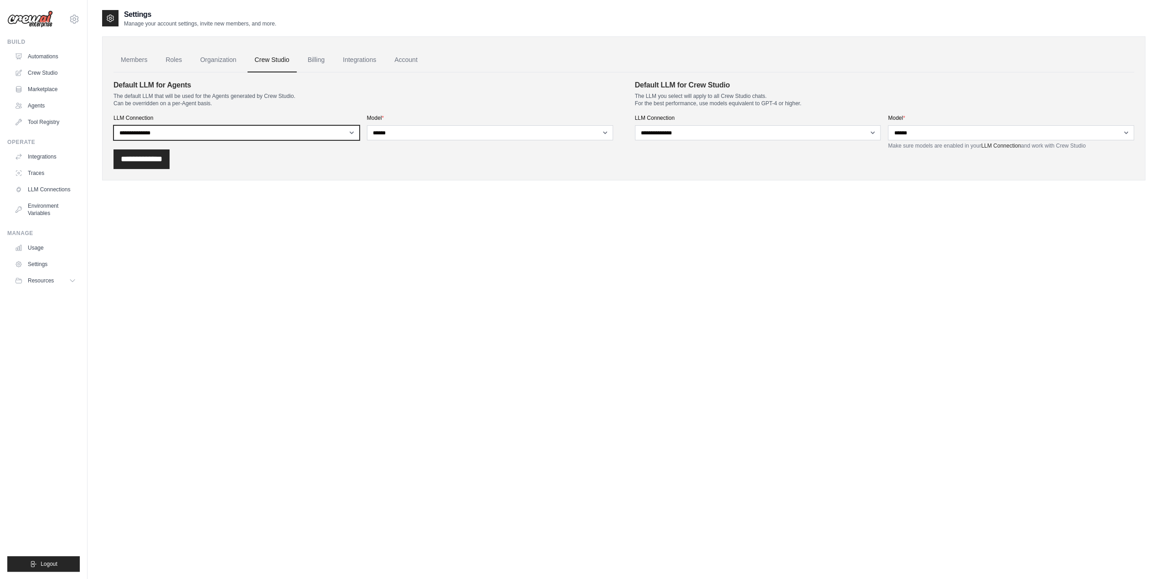
click at [167, 132] on select "**********" at bounding box center [236, 132] width 246 height 15
click at [49, 93] on link "Marketplace" at bounding box center [46, 89] width 69 height 15
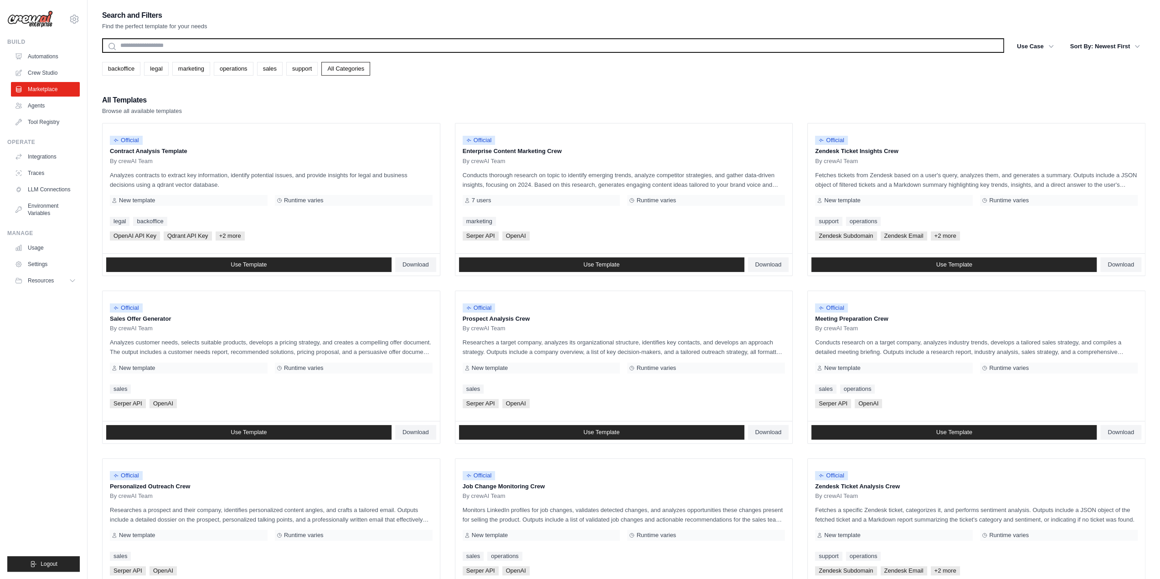
click at [236, 45] on input "text" at bounding box center [553, 45] width 902 height 15
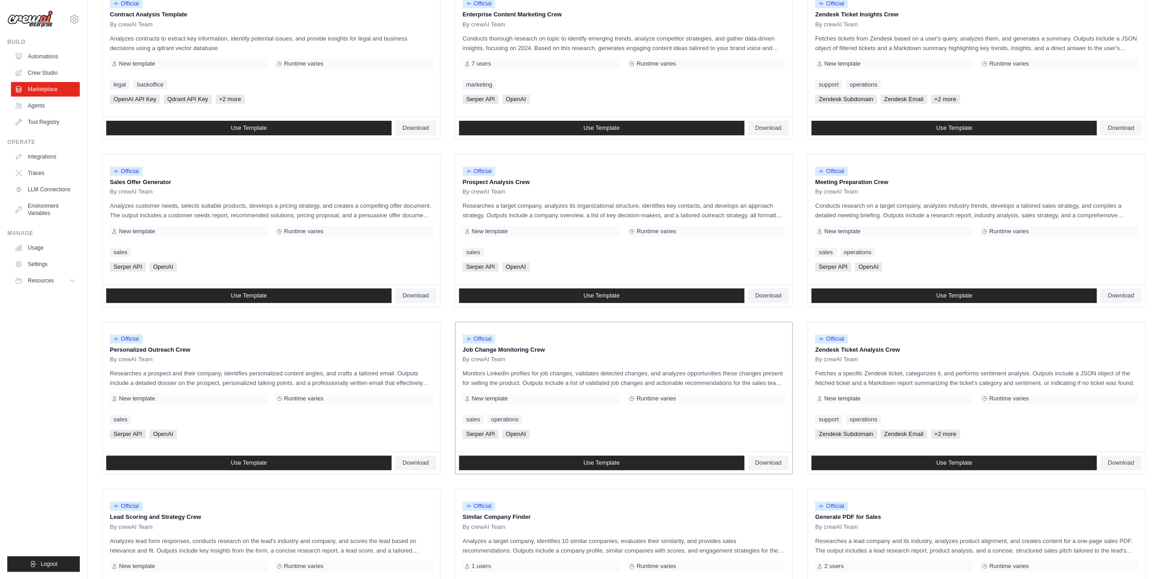
scroll to position [263, 0]
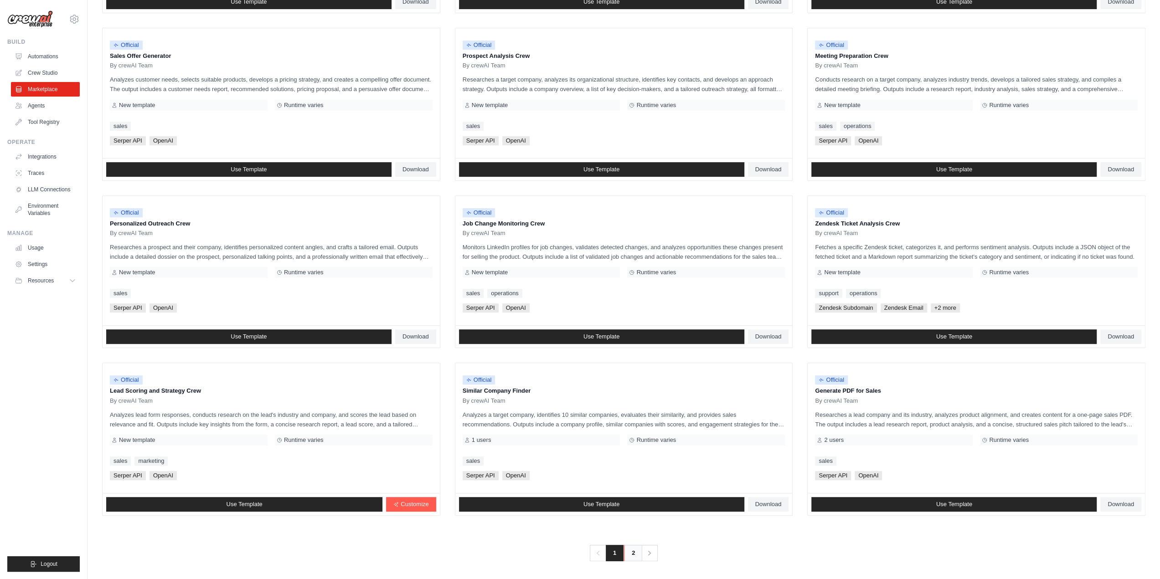
click at [628, 552] on link "2" at bounding box center [633, 553] width 18 height 16
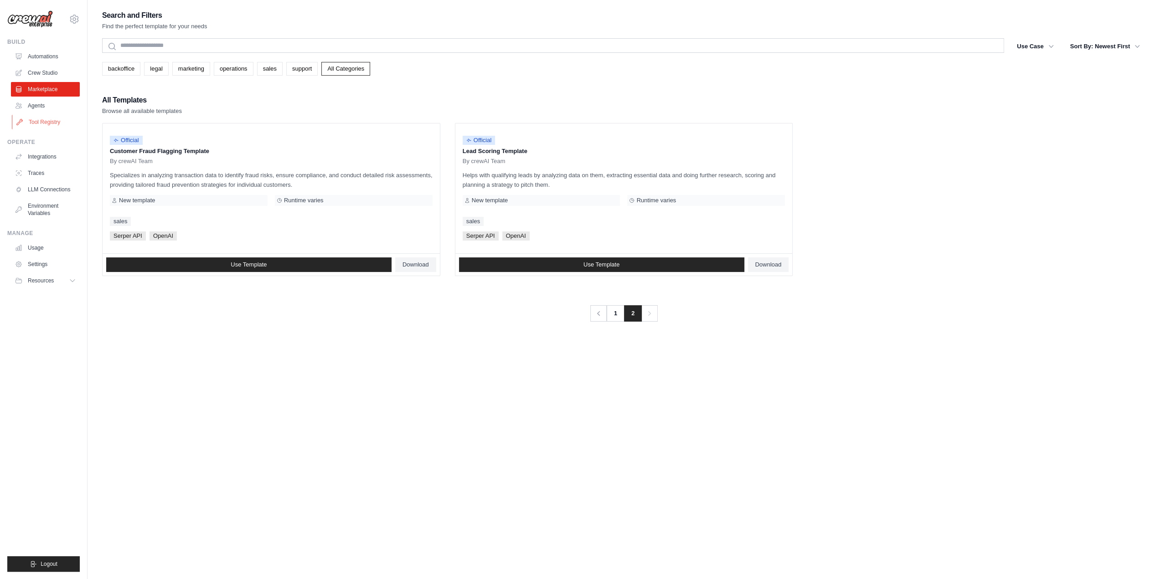
click at [45, 123] on link "Tool Registry" at bounding box center [46, 122] width 69 height 15
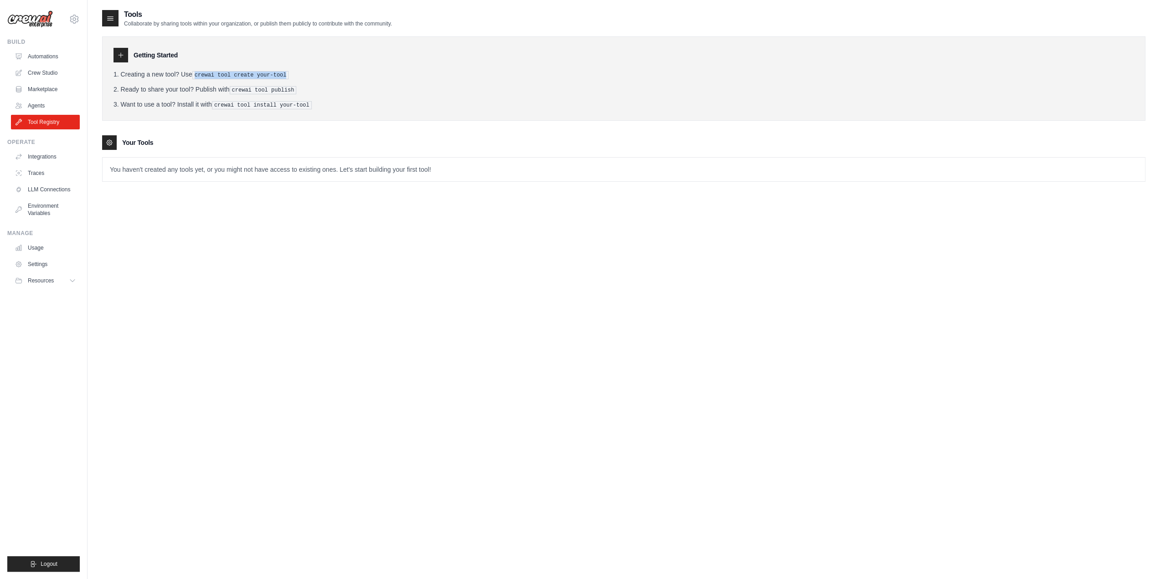
drag, startPoint x: 196, startPoint y: 77, endPoint x: 283, endPoint y: 75, distance: 86.6
click at [283, 75] on li "Creating a new tool? Use crewai tool create your-tool" at bounding box center [623, 75] width 1020 height 10
click at [47, 188] on link "LLM Connections" at bounding box center [46, 189] width 69 height 15
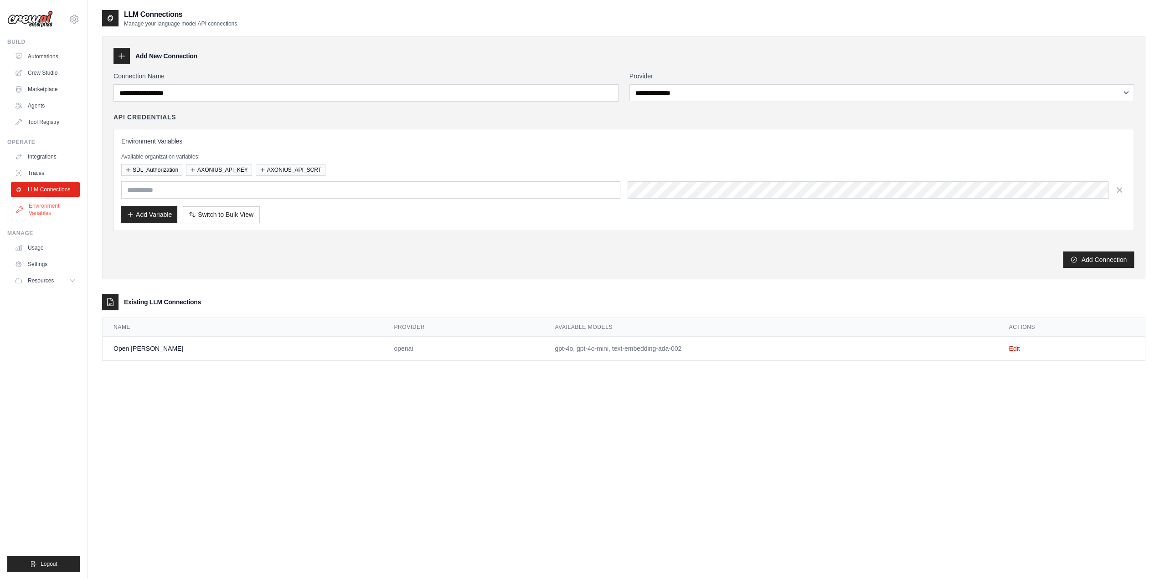
click at [44, 210] on link "Environment Variables" at bounding box center [46, 210] width 69 height 22
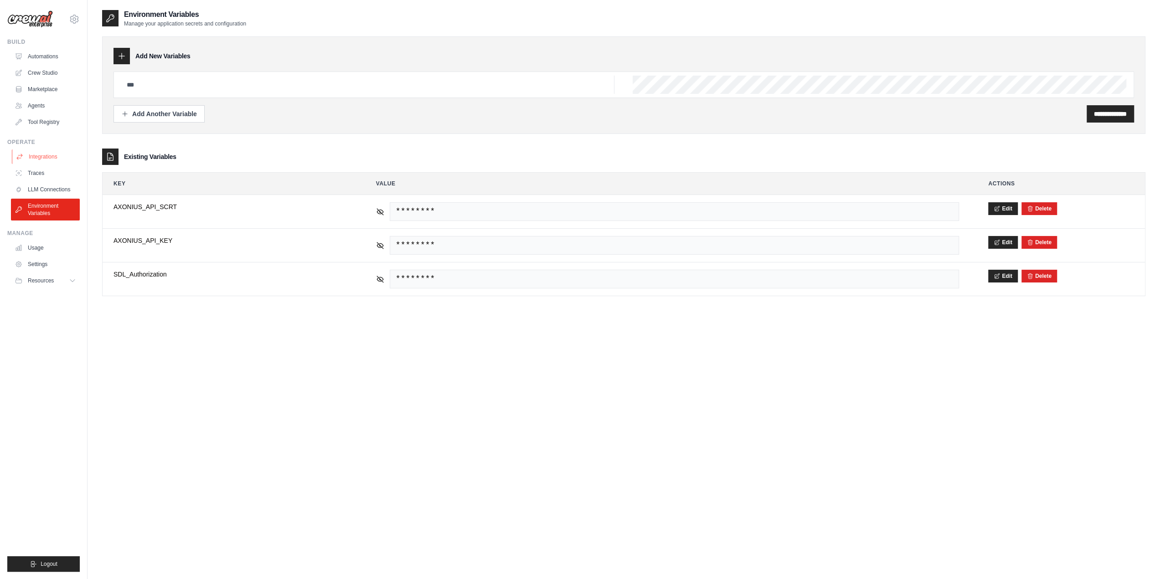
click at [42, 154] on link "Integrations" at bounding box center [46, 156] width 69 height 15
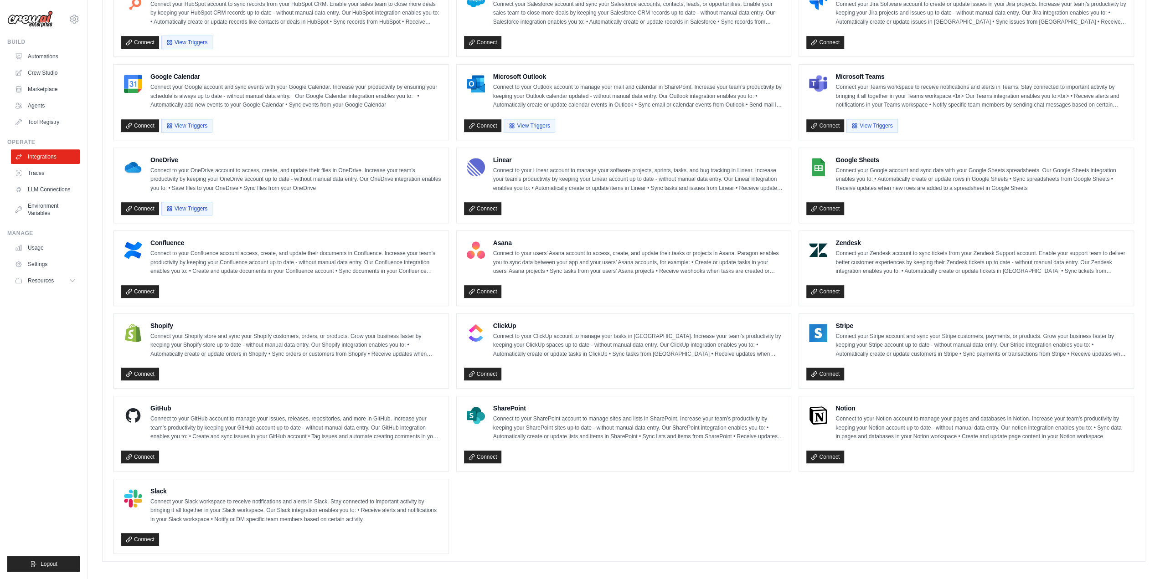
scroll to position [378, 0]
click at [152, 450] on link "Connect" at bounding box center [140, 456] width 38 height 13
